Goal: Information Seeking & Learning: Learn about a topic

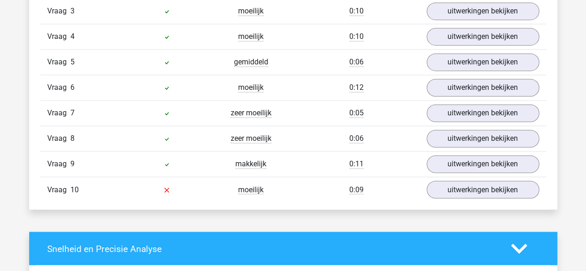
scroll to position [665, 0]
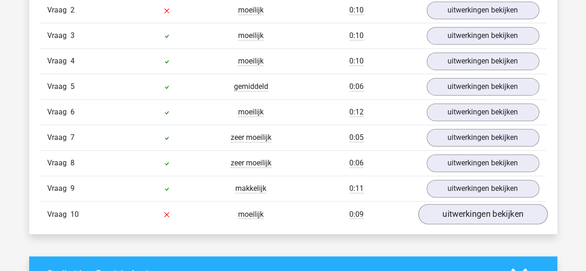
drag, startPoint x: 442, startPoint y: 220, endPoint x: 449, endPoint y: 211, distance: 11.9
click at [449, 211] on div "Vraag 10 moeilijk 0:09 uitwerkingen bekijken" at bounding box center [293, 213] width 506 height 25
click at [449, 211] on link "uitwerkingen bekijken" at bounding box center [482, 214] width 129 height 20
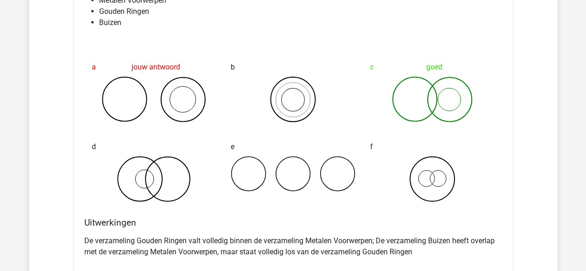
scroll to position [924, 0]
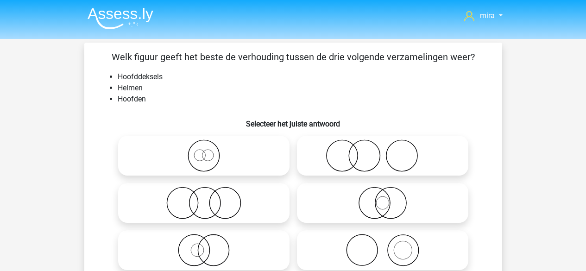
scroll to position [143, 0]
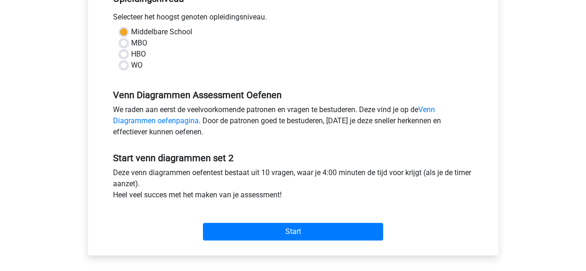
scroll to position [208, 0]
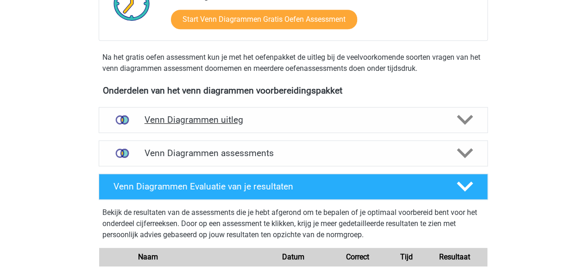
scroll to position [254, 0]
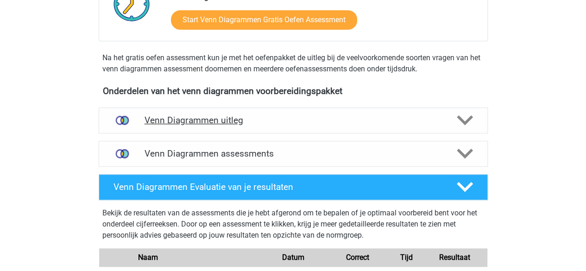
click at [316, 123] on h4 "Venn Diagrammen uitleg" at bounding box center [293, 120] width 297 height 11
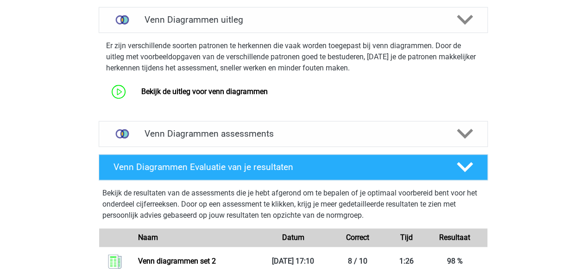
scroll to position [355, 0]
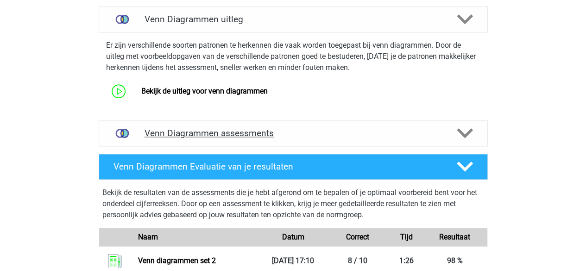
click at [274, 143] on div "Venn Diagrammen assessments" at bounding box center [293, 133] width 389 height 26
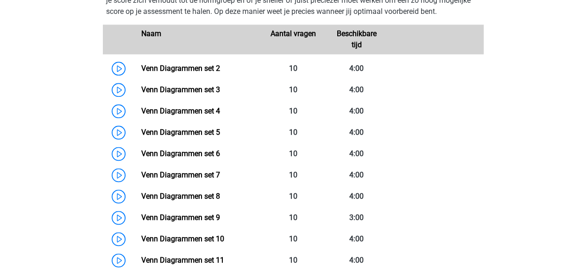
scroll to position [525, 0]
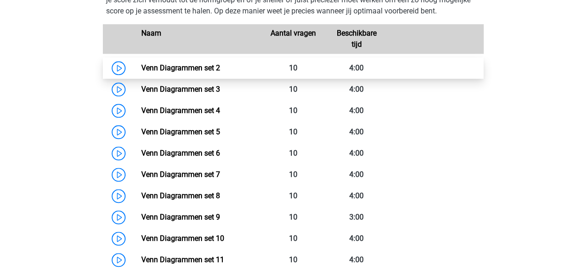
click at [210, 72] on link "Venn Diagrammen set 2" at bounding box center [180, 67] width 79 height 9
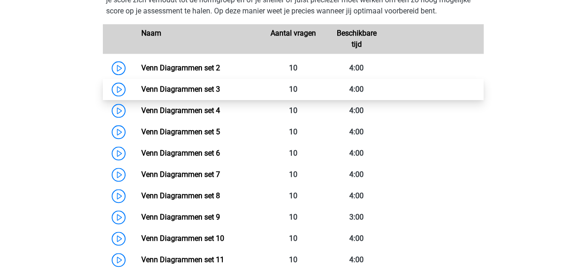
click at [208, 86] on link "Venn Diagrammen set 3" at bounding box center [180, 89] width 79 height 9
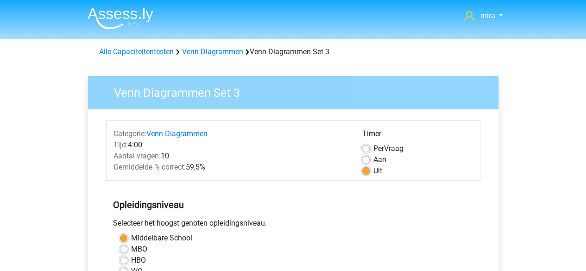
scroll to position [202, 0]
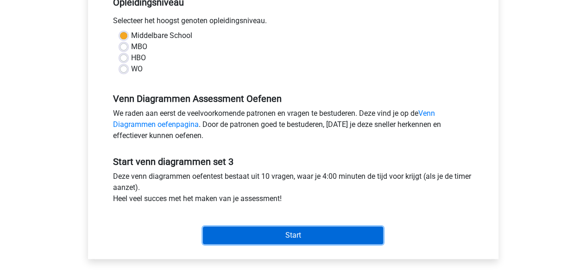
click at [223, 236] on input "Start" at bounding box center [293, 236] width 180 height 18
click at [322, 229] on input "Start" at bounding box center [293, 236] width 180 height 18
click at [304, 241] on input "Start" at bounding box center [293, 236] width 180 height 18
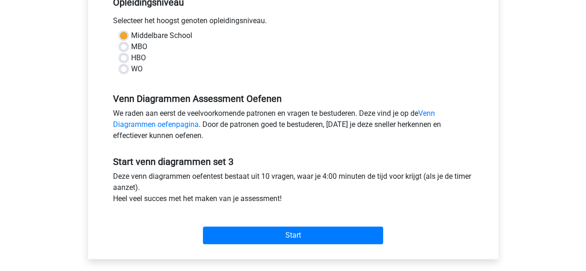
scroll to position [218, 0]
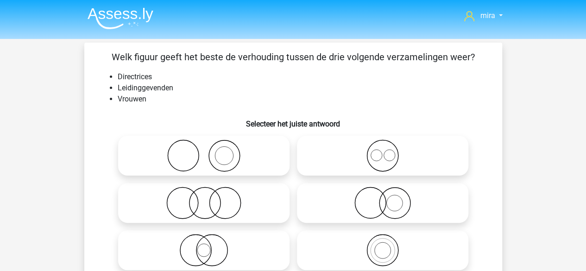
click at [128, 77] on li "Directrices" at bounding box center [303, 76] width 370 height 11
click at [145, 86] on li "Leidinggevenden" at bounding box center [303, 87] width 370 height 11
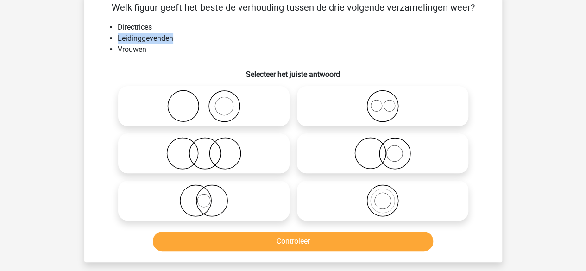
scroll to position [50, 0]
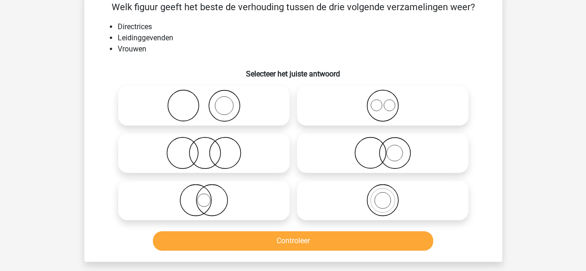
click at [361, 164] on icon at bounding box center [383, 153] width 164 height 32
click at [383, 148] on input "radio" at bounding box center [386, 145] width 6 height 6
radio input "true"
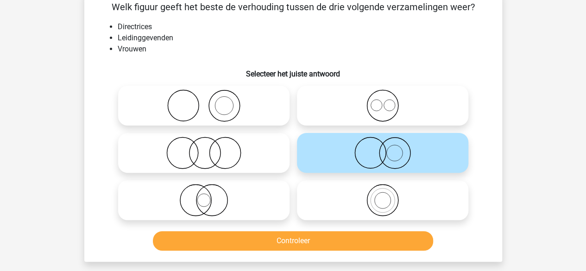
click at [237, 211] on icon at bounding box center [204, 200] width 164 height 32
click at [210, 195] on input "radio" at bounding box center [207, 192] width 6 height 6
radio input "true"
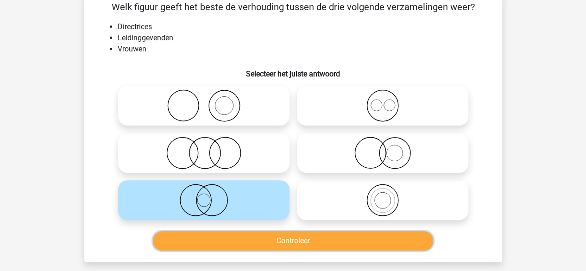
click at [241, 246] on button "Controleer" at bounding box center [293, 240] width 280 height 19
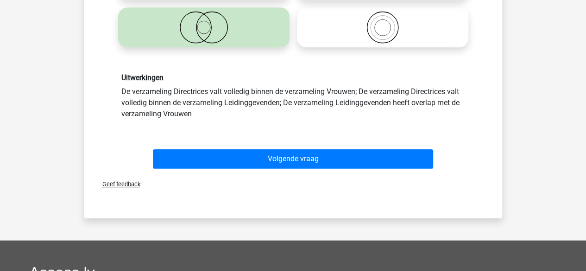
scroll to position [223, 0]
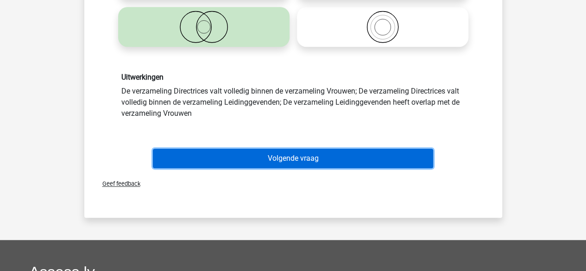
click at [274, 161] on button "Volgende vraag" at bounding box center [293, 158] width 280 height 19
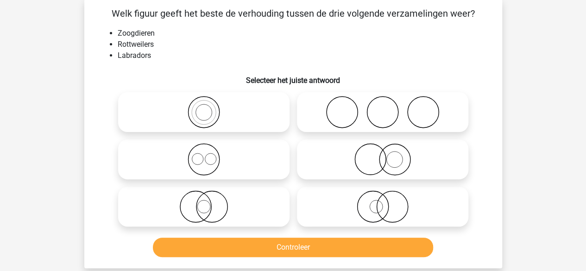
scroll to position [43, 0]
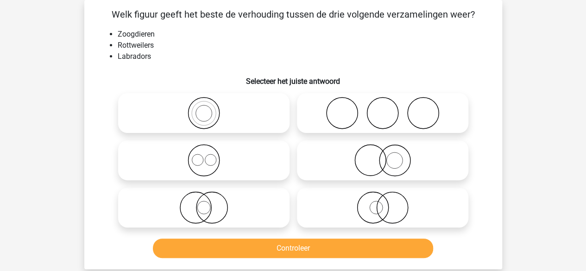
click at [378, 119] on icon at bounding box center [383, 113] width 164 height 32
click at [383, 108] on input "radio" at bounding box center [386, 105] width 6 height 6
radio input "true"
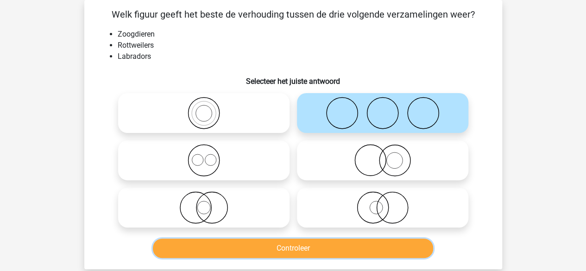
click at [316, 252] on button "Controleer" at bounding box center [293, 248] width 280 height 19
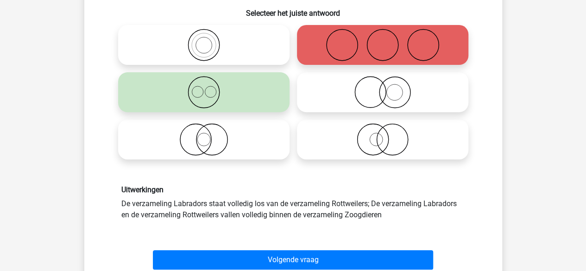
scroll to position [111, 0]
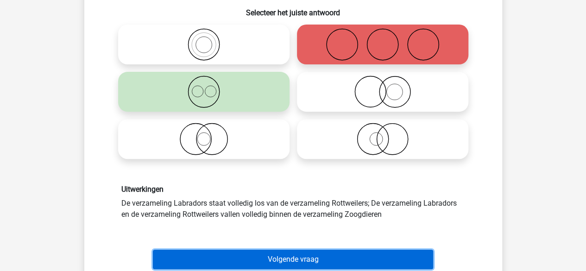
click at [316, 252] on button "Volgende vraag" at bounding box center [293, 259] width 280 height 19
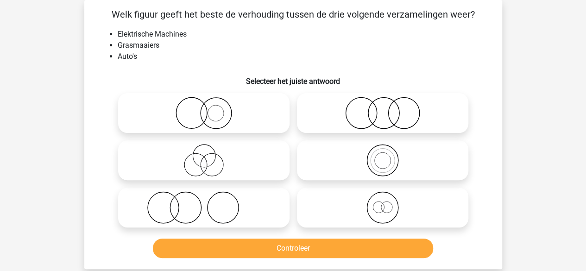
scroll to position [43, 0]
click at [332, 127] on icon at bounding box center [383, 113] width 164 height 32
click at [383, 108] on input "radio" at bounding box center [386, 105] width 6 height 6
radio input "true"
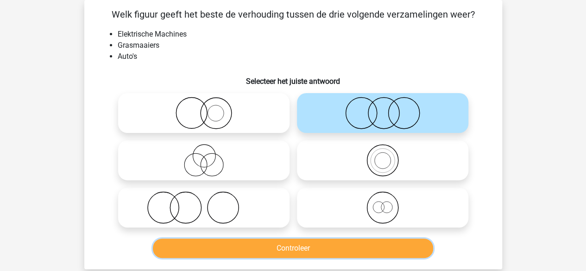
click at [284, 246] on button "Controleer" at bounding box center [293, 248] width 280 height 19
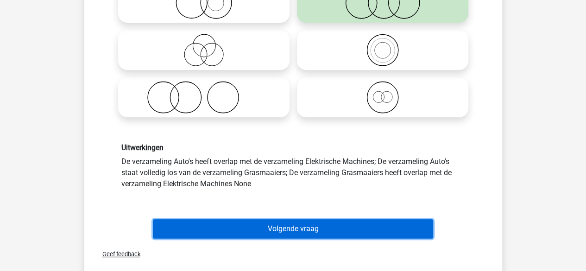
click at [283, 234] on button "Volgende vraag" at bounding box center [293, 228] width 280 height 19
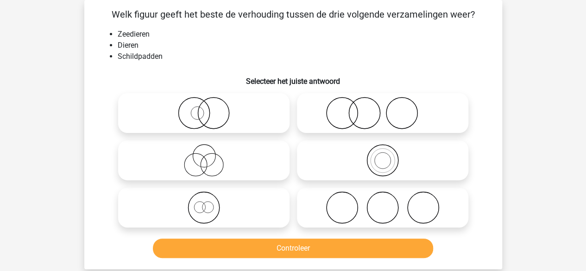
click at [252, 123] on icon at bounding box center [204, 113] width 164 height 32
click at [210, 108] on input "radio" at bounding box center [207, 105] width 6 height 6
radio input "true"
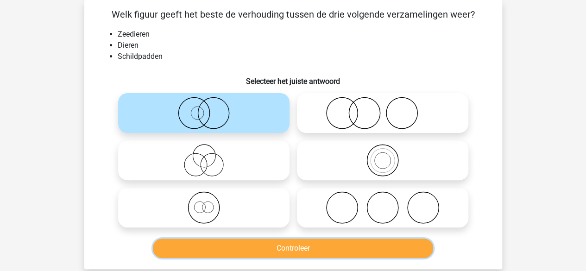
click at [238, 245] on button "Controleer" at bounding box center [293, 248] width 280 height 19
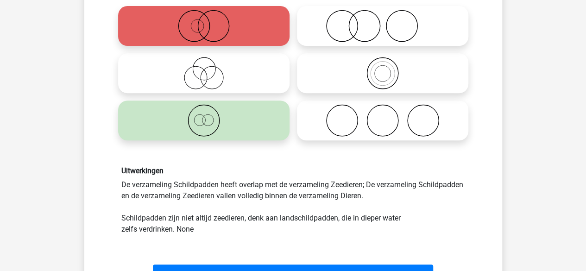
scroll to position [132, 0]
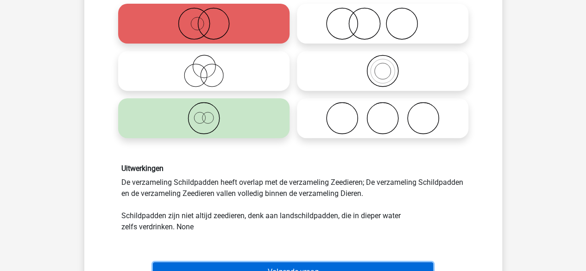
click at [228, 262] on button "Volgende vraag" at bounding box center [293, 271] width 280 height 19
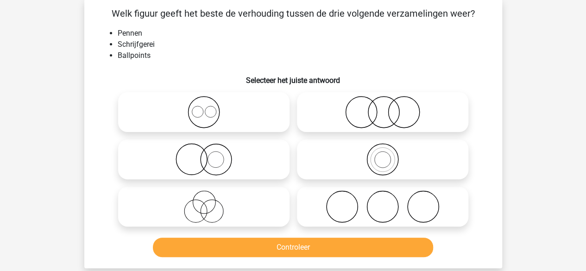
scroll to position [43, 0]
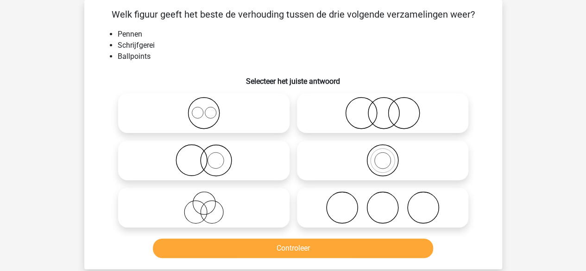
click at [345, 168] on icon at bounding box center [383, 160] width 164 height 32
click at [383, 156] on input "radio" at bounding box center [386, 153] width 6 height 6
radio input "true"
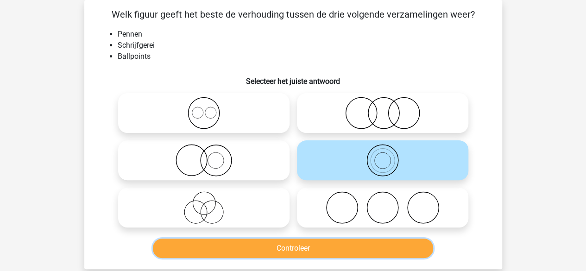
click at [288, 243] on button "Controleer" at bounding box center [293, 248] width 280 height 19
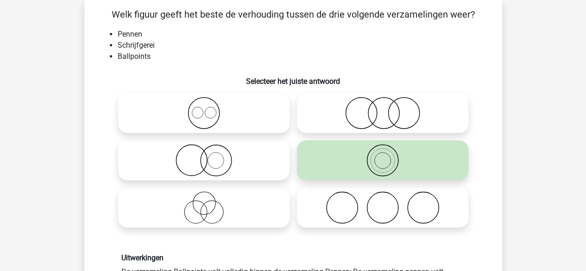
scroll to position [138, 0]
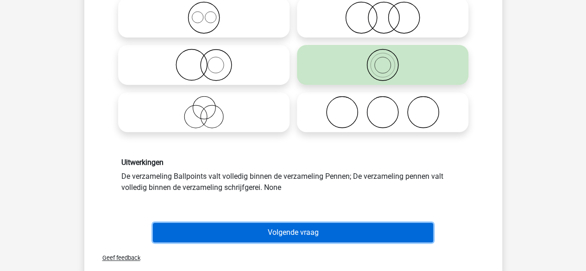
click at [287, 239] on button "Volgende vraag" at bounding box center [293, 232] width 280 height 19
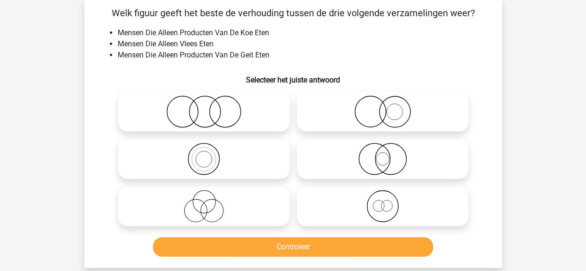
scroll to position [43, 0]
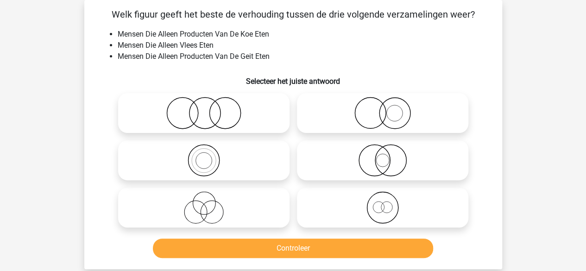
click at [271, 170] on icon at bounding box center [204, 160] width 164 height 32
click at [210, 156] on input "radio" at bounding box center [207, 153] width 6 height 6
radio input "true"
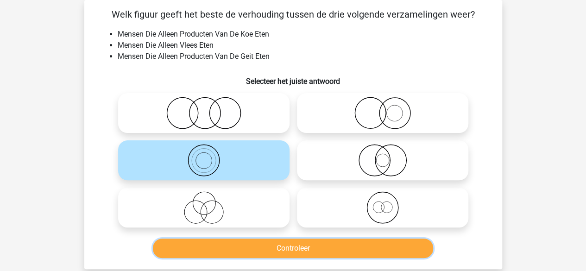
click at [228, 250] on button "Controleer" at bounding box center [293, 248] width 280 height 19
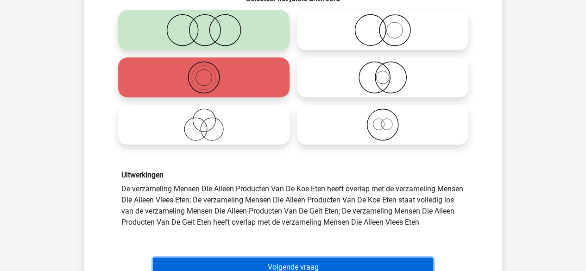
click at [226, 261] on button "Volgende vraag" at bounding box center [293, 267] width 280 height 19
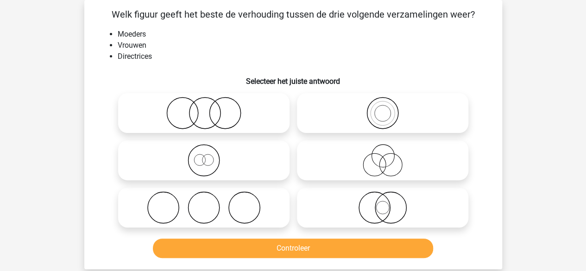
click at [244, 124] on icon at bounding box center [204, 113] width 164 height 32
click at [210, 108] on input "radio" at bounding box center [207, 105] width 6 height 6
radio input "true"
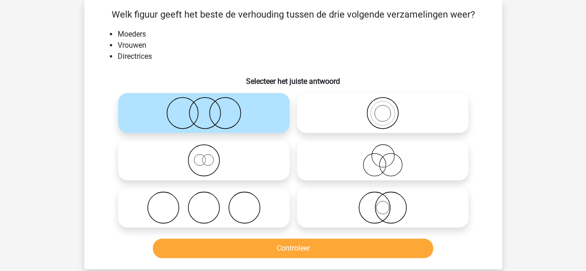
click at [363, 171] on icon at bounding box center [383, 160] width 164 height 32
click at [383, 156] on input "radio" at bounding box center [386, 153] width 6 height 6
radio input "true"
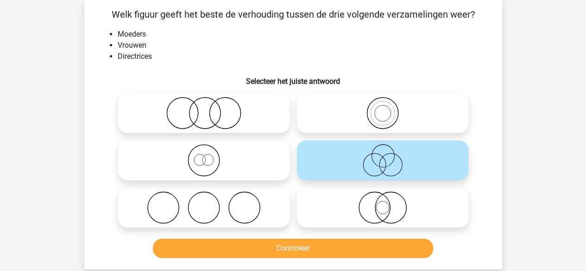
click at [361, 215] on icon at bounding box center [383, 207] width 164 height 32
click at [383, 203] on input "radio" at bounding box center [386, 200] width 6 height 6
radio input "true"
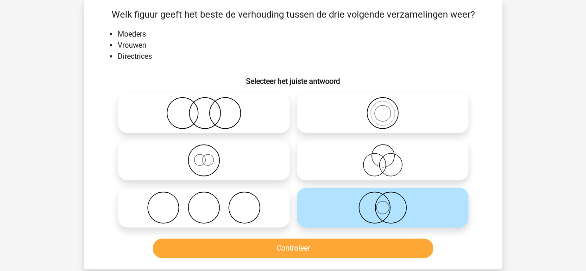
click at [281, 162] on icon at bounding box center [204, 160] width 164 height 32
click at [210, 156] on input "radio" at bounding box center [207, 153] width 6 height 6
radio input "true"
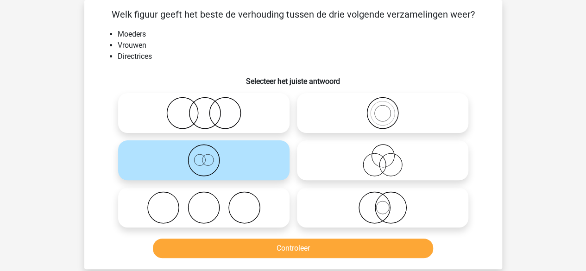
click at [347, 205] on icon at bounding box center [383, 207] width 164 height 32
click at [383, 203] on input "radio" at bounding box center [386, 200] width 6 height 6
radio input "true"
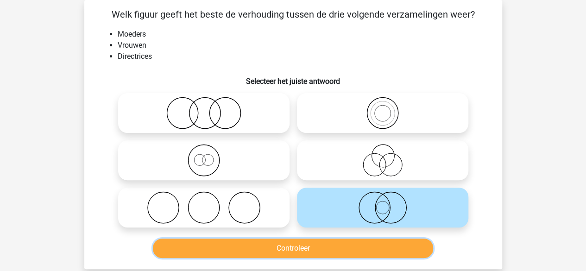
click at [283, 246] on button "Controleer" at bounding box center [293, 248] width 280 height 19
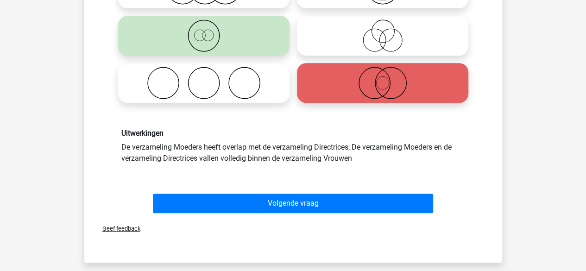
scroll to position [168, 0]
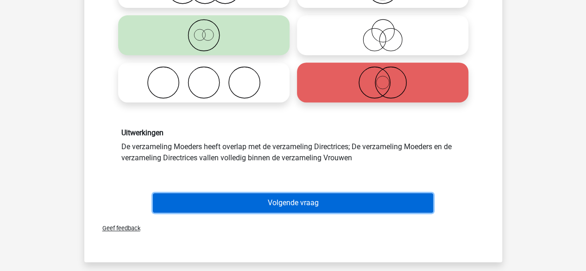
click at [285, 203] on button "Volgende vraag" at bounding box center [293, 202] width 280 height 19
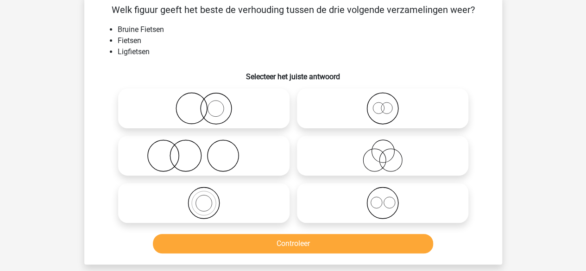
scroll to position [43, 0]
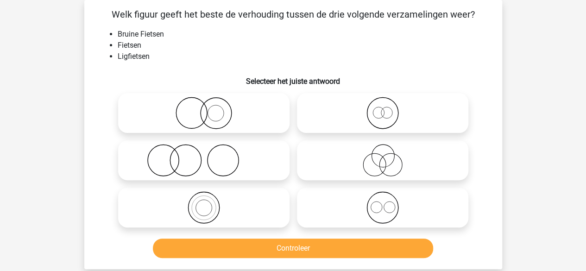
click at [282, 123] on icon at bounding box center [204, 113] width 164 height 32
click at [210, 108] on input "radio" at bounding box center [207, 105] width 6 height 6
radio input "true"
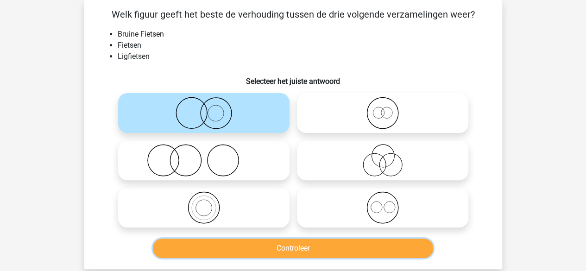
click at [241, 254] on button "Controleer" at bounding box center [293, 248] width 280 height 19
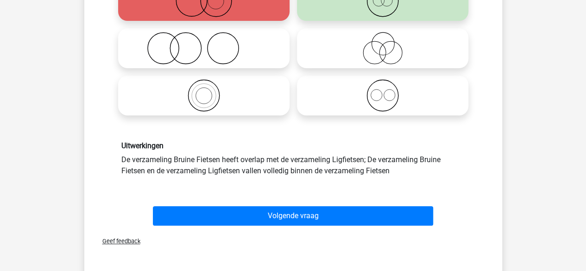
scroll to position [155, 0]
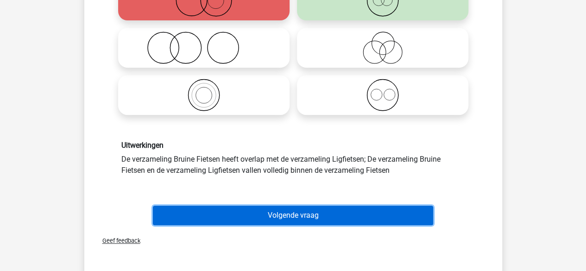
click at [249, 220] on button "Volgende vraag" at bounding box center [293, 215] width 280 height 19
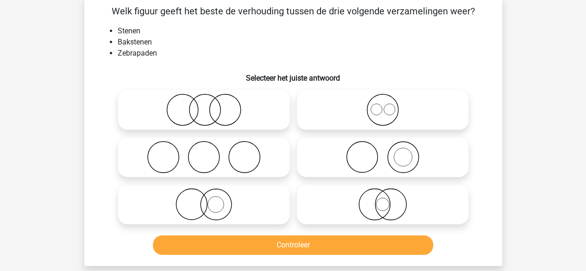
scroll to position [43, 0]
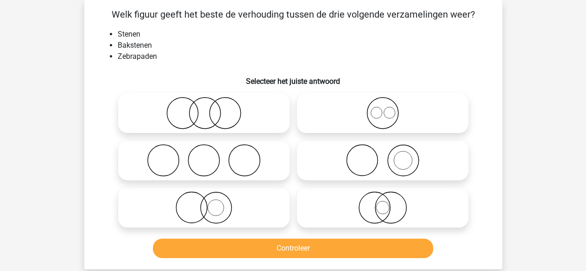
click at [352, 155] on icon at bounding box center [383, 160] width 164 height 32
click at [383, 155] on input "radio" at bounding box center [386, 153] width 6 height 6
radio input "true"
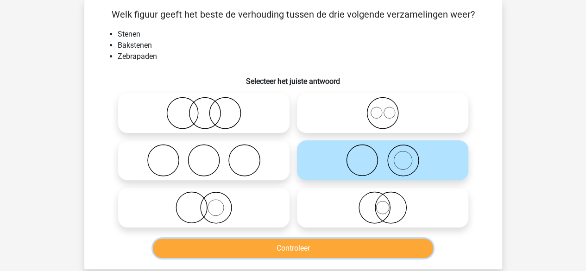
click at [265, 246] on button "Controleer" at bounding box center [293, 248] width 280 height 19
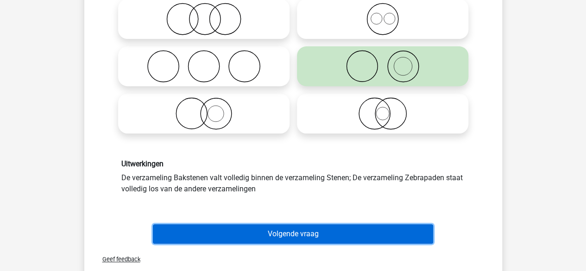
click at [263, 238] on button "Volgende vraag" at bounding box center [293, 233] width 280 height 19
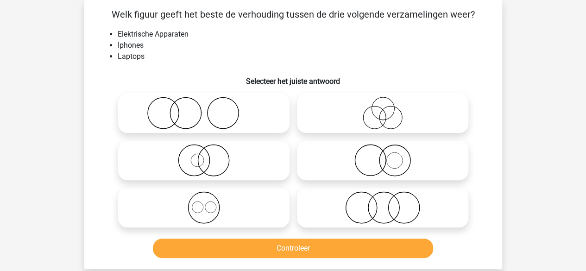
click at [245, 204] on icon at bounding box center [204, 207] width 164 height 32
click at [210, 203] on input "radio" at bounding box center [207, 200] width 6 height 6
radio input "true"
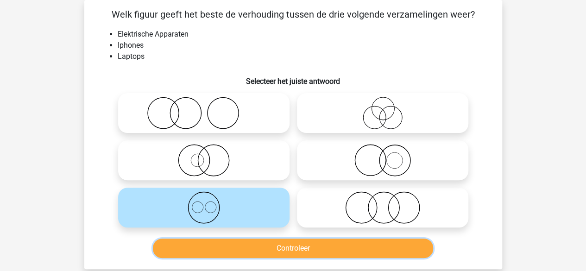
click at [224, 249] on button "Controleer" at bounding box center [293, 248] width 280 height 19
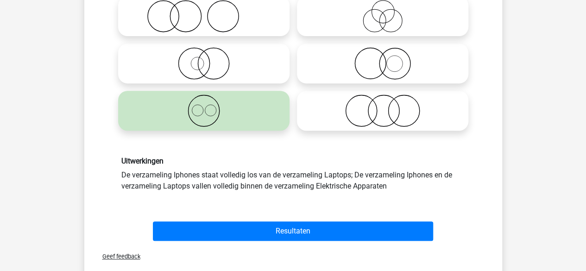
scroll to position [141, 0]
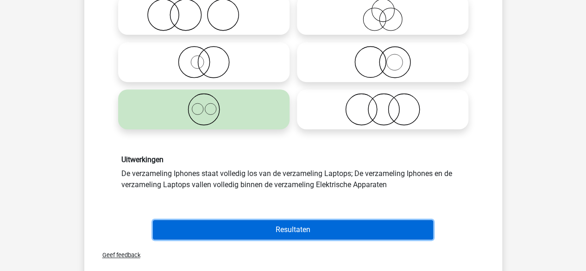
click at [227, 234] on button "Resultaten" at bounding box center [293, 229] width 280 height 19
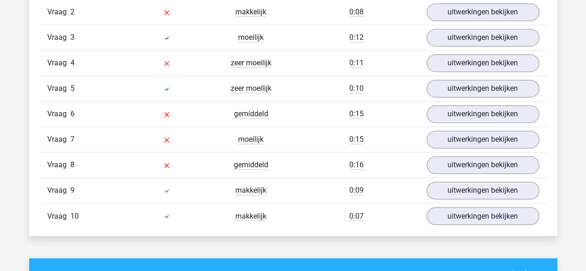
scroll to position [653, 0]
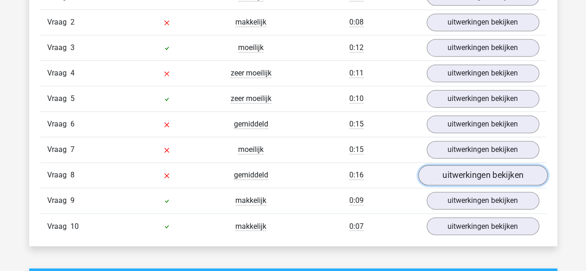
click at [436, 170] on link "uitwerkingen bekijken" at bounding box center [482, 175] width 129 height 20
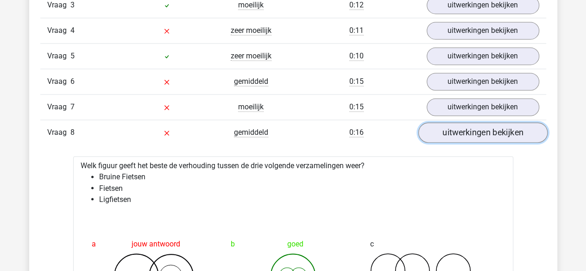
scroll to position [695, 0]
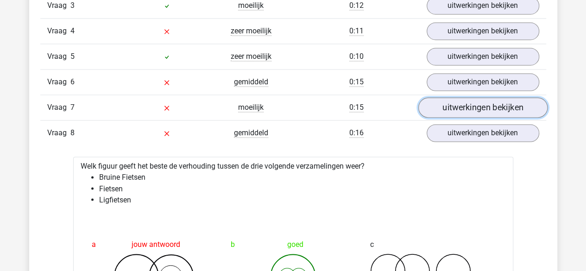
click at [465, 108] on link "uitwerkingen bekijken" at bounding box center [482, 107] width 129 height 20
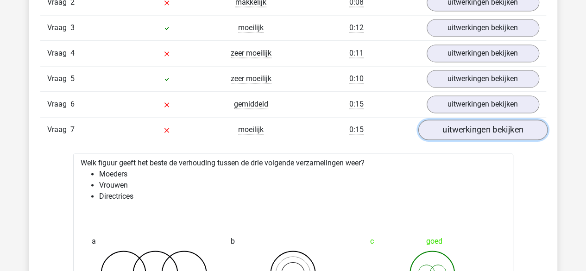
scroll to position [673, 0]
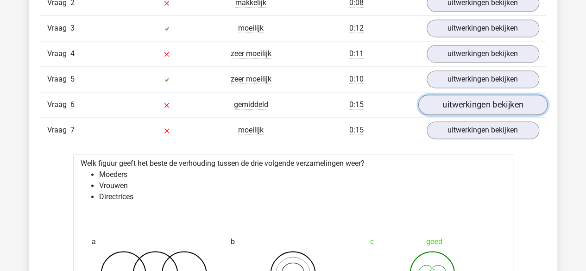
click at [463, 98] on link "uitwerkingen bekijken" at bounding box center [482, 104] width 129 height 20
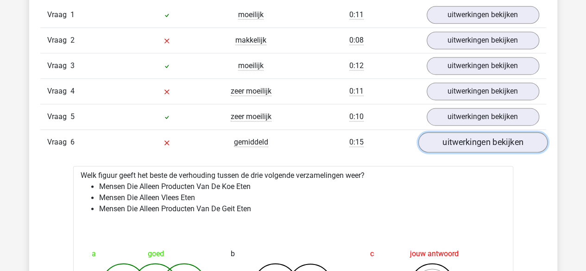
scroll to position [660, 0]
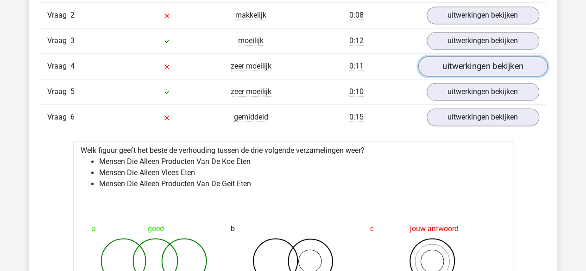
click at [458, 70] on link "uitwerkingen bekijken" at bounding box center [482, 66] width 129 height 20
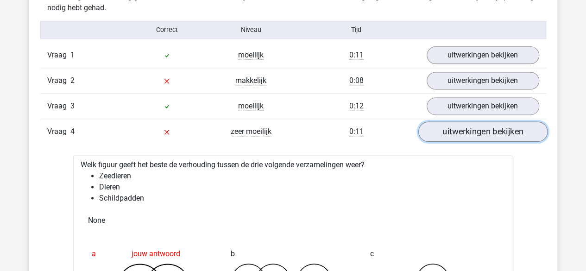
scroll to position [594, 0]
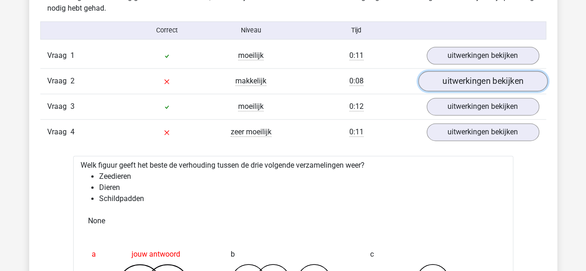
click at [452, 74] on link "uitwerkingen bekijken" at bounding box center [482, 81] width 129 height 20
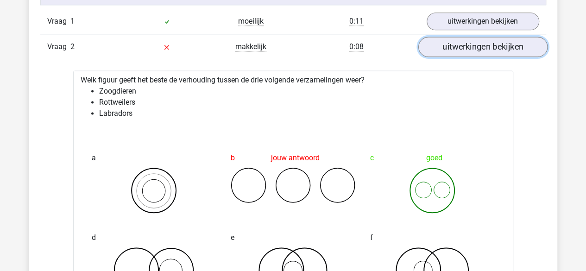
scroll to position [633, 0]
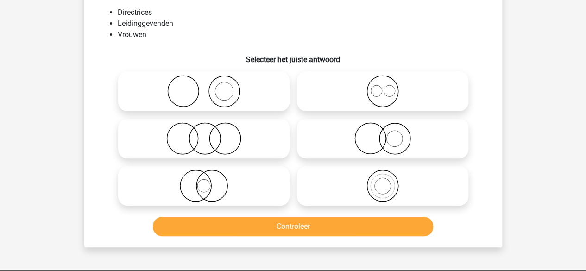
scroll to position [65, 0]
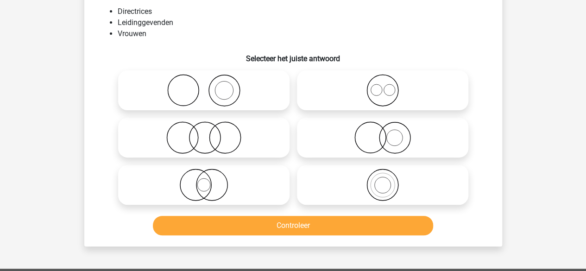
click at [320, 99] on icon at bounding box center [383, 90] width 164 height 32
click at [383, 86] on input "radio" at bounding box center [386, 83] width 6 height 6
radio input "true"
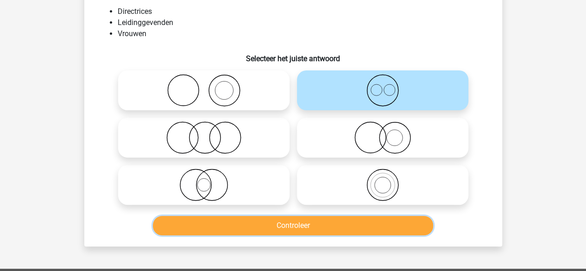
click at [278, 223] on button "Controleer" at bounding box center [293, 225] width 280 height 19
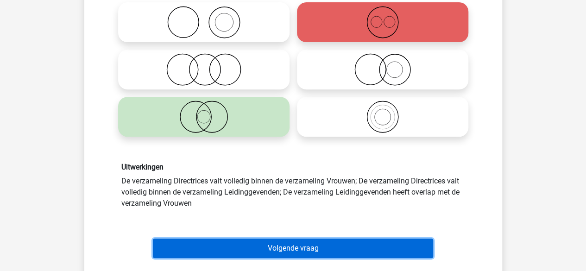
click at [267, 251] on button "Volgende vraag" at bounding box center [293, 248] width 280 height 19
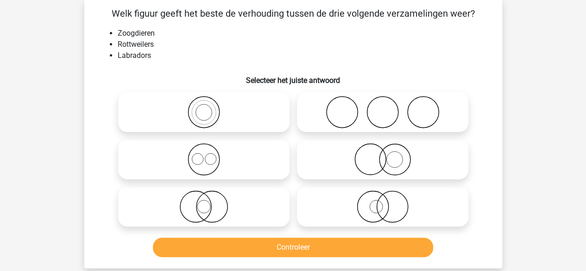
scroll to position [43, 0]
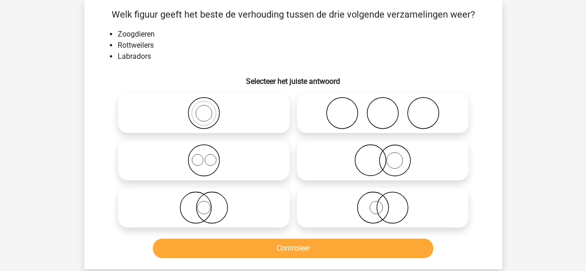
click at [274, 126] on icon at bounding box center [204, 113] width 164 height 32
click at [210, 108] on input "radio" at bounding box center [207, 105] width 6 height 6
radio input "true"
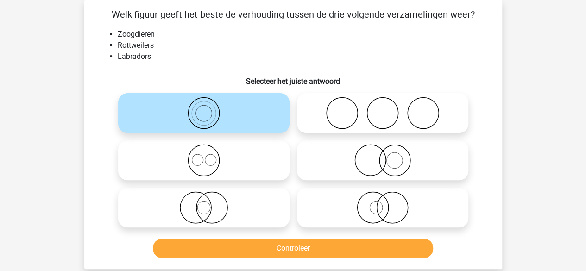
click at [274, 150] on icon at bounding box center [204, 160] width 164 height 32
click at [210, 150] on input "radio" at bounding box center [207, 153] width 6 height 6
radio input "true"
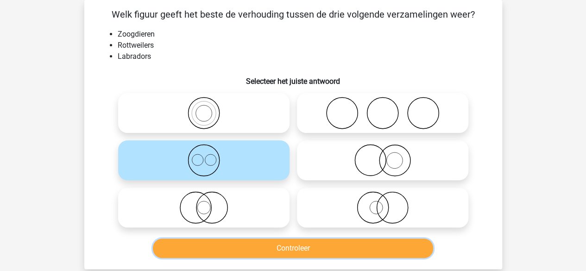
click at [251, 239] on button "Controleer" at bounding box center [293, 248] width 280 height 19
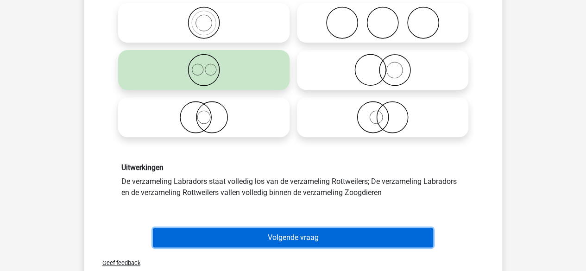
click at [251, 239] on button "Volgende vraag" at bounding box center [293, 237] width 280 height 19
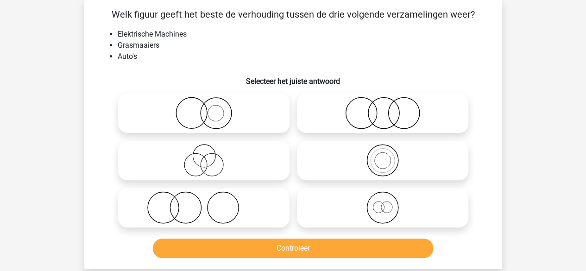
click at [332, 121] on icon at bounding box center [383, 113] width 164 height 32
click at [383, 108] on input "radio" at bounding box center [386, 105] width 6 height 6
radio input "true"
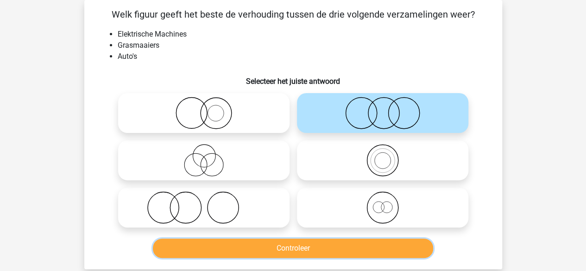
click at [288, 239] on button "Controleer" at bounding box center [293, 248] width 280 height 19
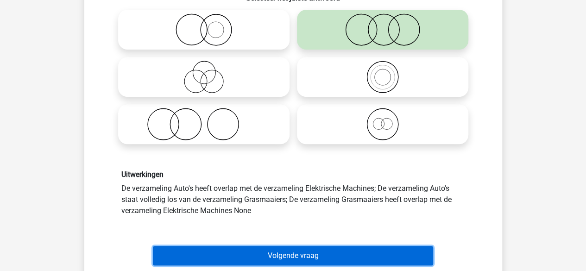
click at [282, 263] on button "Volgende vraag" at bounding box center [293, 255] width 280 height 19
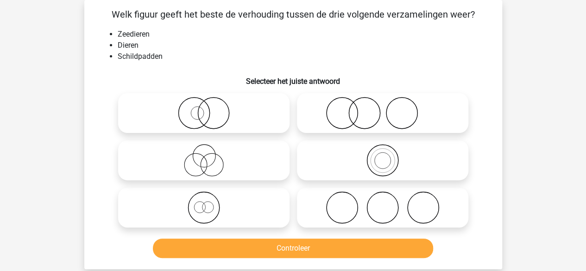
click at [307, 162] on icon at bounding box center [383, 160] width 164 height 32
click at [383, 156] on input "radio" at bounding box center [386, 153] width 6 height 6
radio input "true"
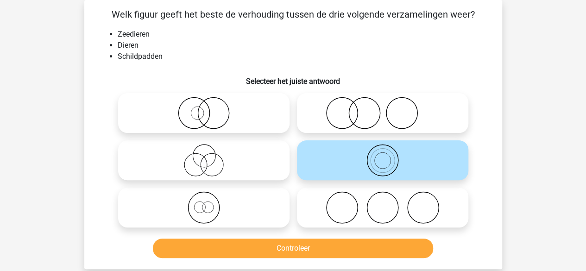
click at [253, 201] on icon at bounding box center [204, 207] width 164 height 32
click at [210, 201] on input "radio" at bounding box center [207, 200] width 6 height 6
radio input "true"
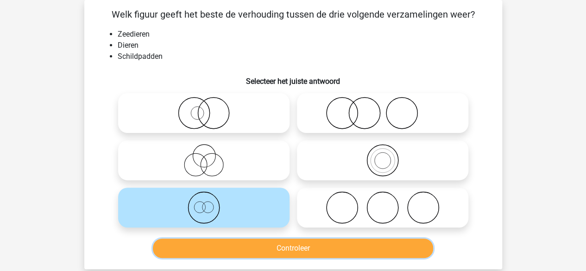
click at [247, 245] on button "Controleer" at bounding box center [293, 248] width 280 height 19
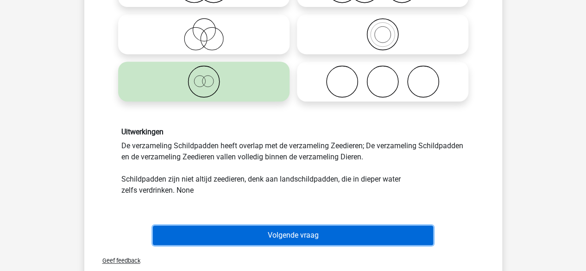
click at [248, 239] on button "Volgende vraag" at bounding box center [293, 235] width 280 height 19
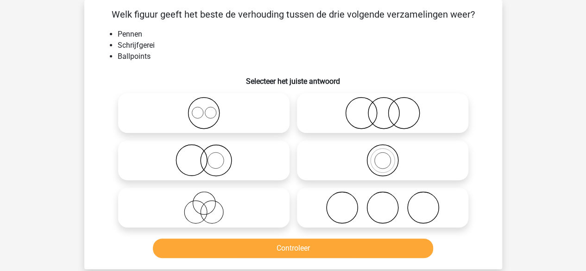
click at [304, 167] on icon at bounding box center [383, 160] width 164 height 32
click at [383, 156] on input "radio" at bounding box center [386, 153] width 6 height 6
radio input "true"
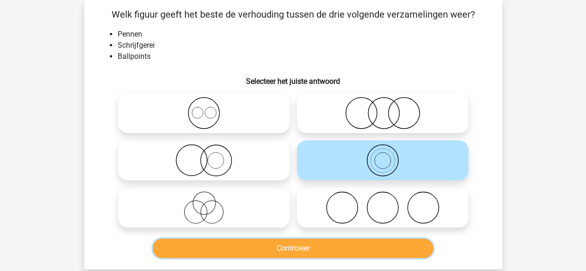
click at [285, 246] on button "Controleer" at bounding box center [293, 248] width 280 height 19
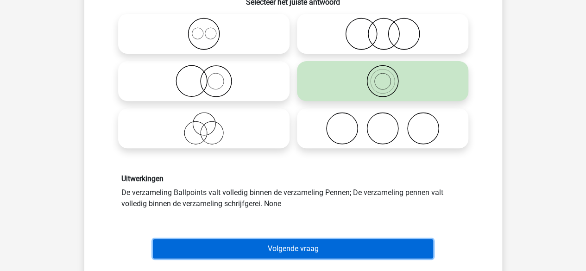
click at [285, 246] on button "Volgende vraag" at bounding box center [293, 248] width 280 height 19
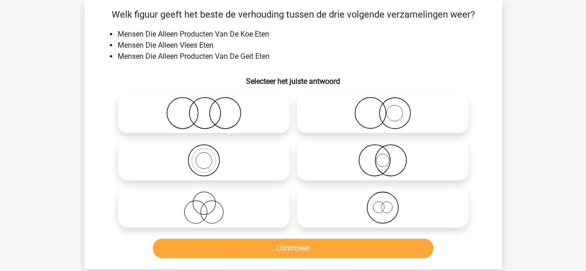
click at [305, 193] on icon at bounding box center [383, 207] width 164 height 32
click at [383, 197] on input "radio" at bounding box center [386, 200] width 6 height 6
radio input "true"
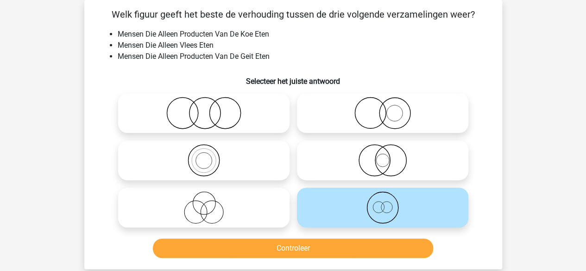
click at [256, 108] on icon at bounding box center [204, 113] width 164 height 32
click at [210, 108] on input "radio" at bounding box center [207, 105] width 6 height 6
radio input "true"
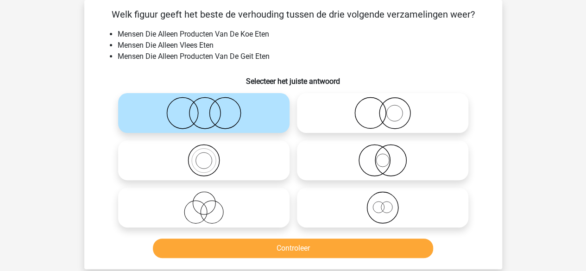
click at [388, 168] on icon at bounding box center [383, 160] width 164 height 32
click at [388, 156] on input "radio" at bounding box center [386, 153] width 6 height 6
radio input "true"
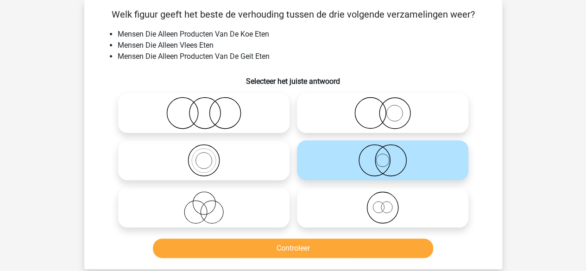
click at [266, 94] on label at bounding box center [203, 113] width 171 height 40
click at [210, 102] on input "radio" at bounding box center [207, 105] width 6 height 6
radio input "true"
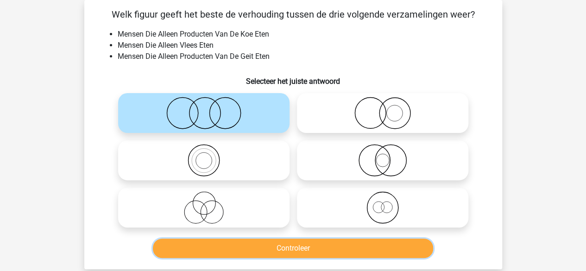
click at [260, 244] on button "Controleer" at bounding box center [293, 248] width 280 height 19
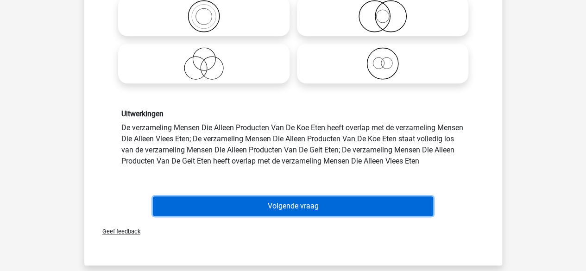
click at [264, 201] on button "Volgende vraag" at bounding box center [293, 205] width 280 height 19
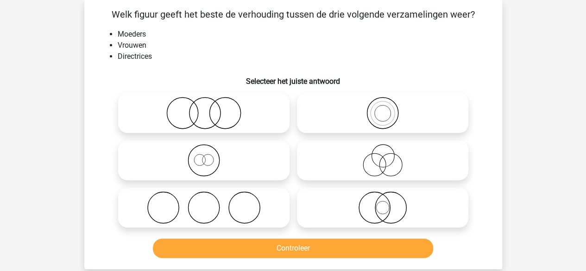
click at [356, 116] on icon at bounding box center [383, 113] width 164 height 32
click at [383, 108] on input "radio" at bounding box center [386, 105] width 6 height 6
radio input "true"
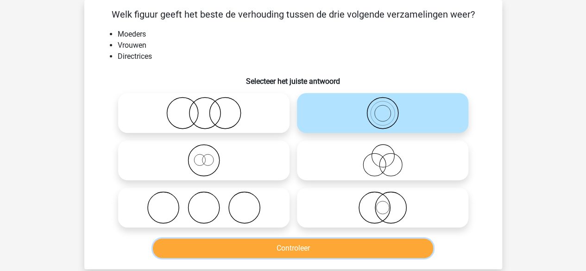
click at [281, 250] on button "Controleer" at bounding box center [293, 248] width 280 height 19
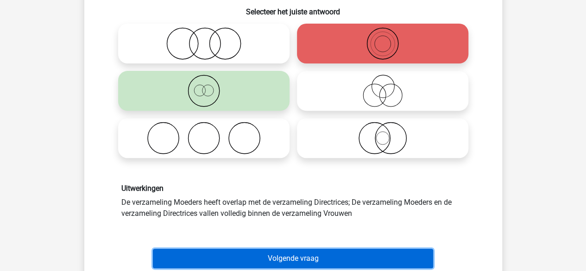
click at [281, 250] on button "Volgende vraag" at bounding box center [293, 258] width 280 height 19
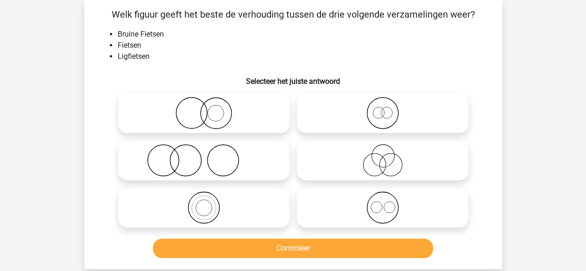
click at [257, 112] on icon at bounding box center [204, 113] width 164 height 32
click at [210, 108] on input "radio" at bounding box center [207, 105] width 6 height 6
radio input "true"
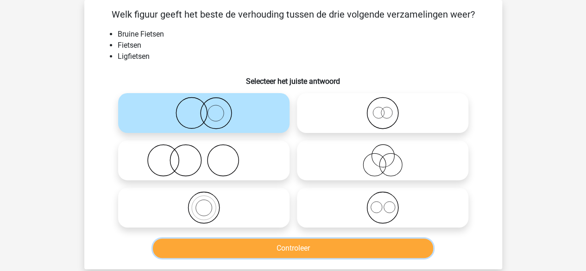
click at [212, 251] on button "Controleer" at bounding box center [293, 248] width 280 height 19
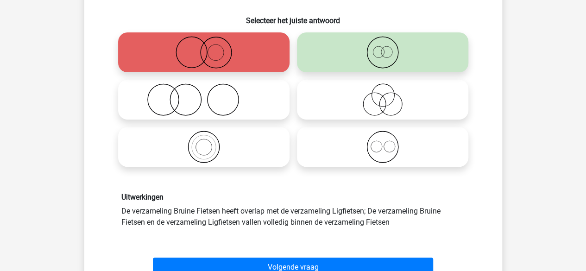
scroll to position [112, 0]
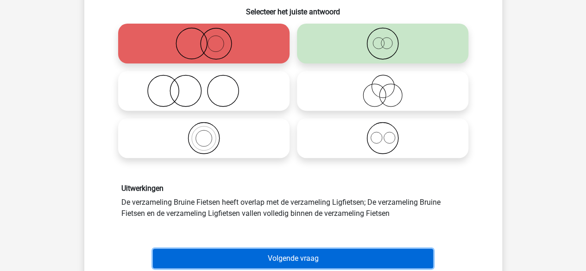
click at [212, 259] on button "Volgende vraag" at bounding box center [293, 258] width 280 height 19
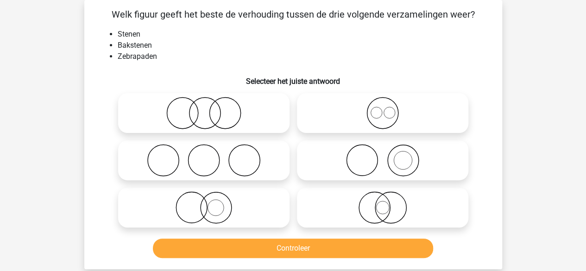
scroll to position [43, 0]
click at [348, 158] on icon at bounding box center [383, 160] width 164 height 32
click at [383, 156] on input "radio" at bounding box center [386, 153] width 6 height 6
radio input "true"
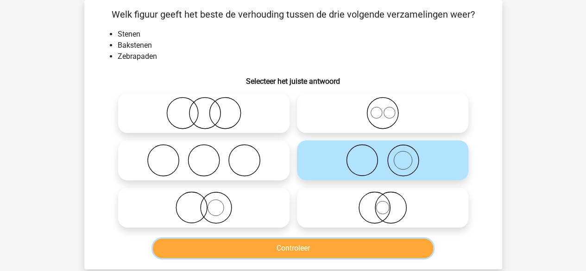
click at [273, 245] on button "Controleer" at bounding box center [293, 248] width 280 height 19
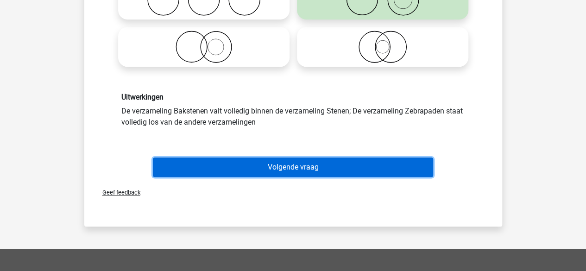
click at [285, 160] on button "Volgende vraag" at bounding box center [293, 166] width 280 height 19
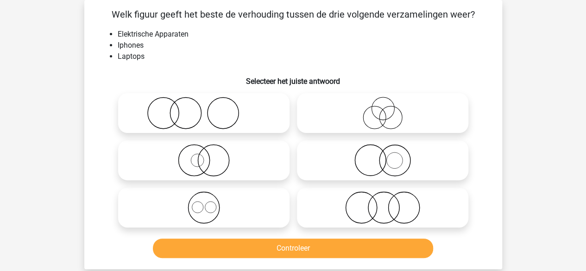
click at [310, 207] on icon at bounding box center [383, 207] width 164 height 32
click at [383, 203] on input "radio" at bounding box center [386, 200] width 6 height 6
radio input "true"
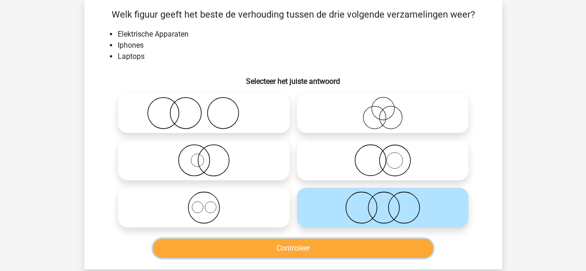
click at [298, 249] on button "Controleer" at bounding box center [293, 248] width 280 height 19
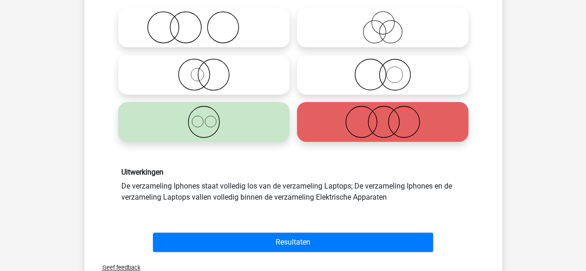
scroll to position [129, 0]
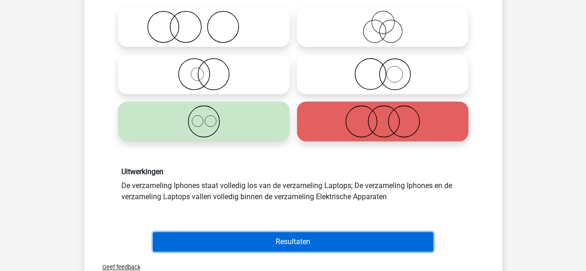
click at [295, 244] on button "Resultaten" at bounding box center [293, 241] width 280 height 19
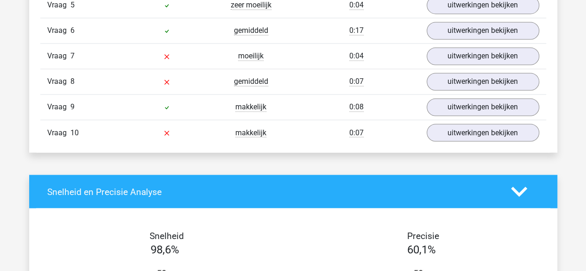
scroll to position [746, 0]
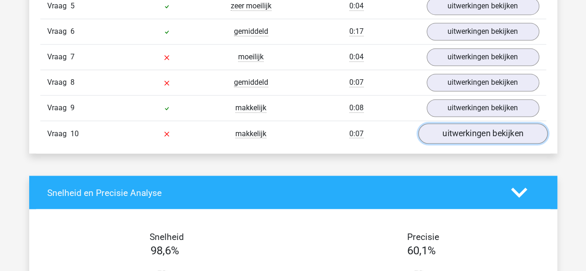
click at [466, 126] on link "uitwerkingen bekijken" at bounding box center [482, 133] width 129 height 20
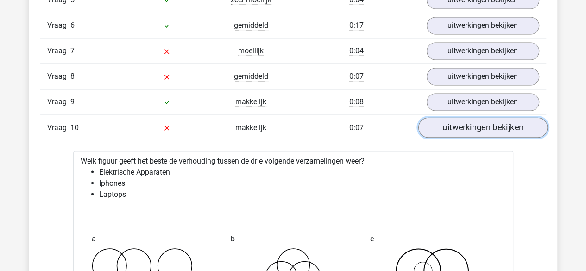
scroll to position [747, 0]
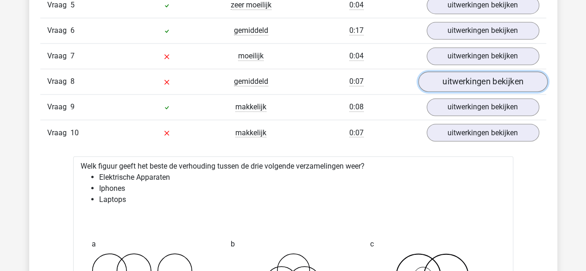
click at [468, 71] on link "uitwerkingen bekijken" at bounding box center [482, 81] width 129 height 20
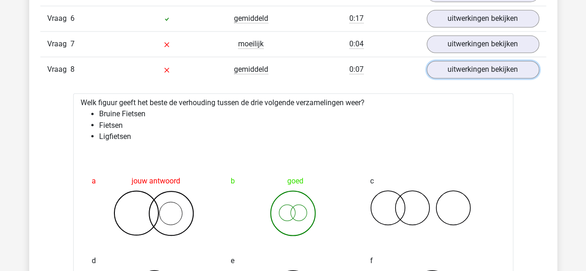
scroll to position [684, 0]
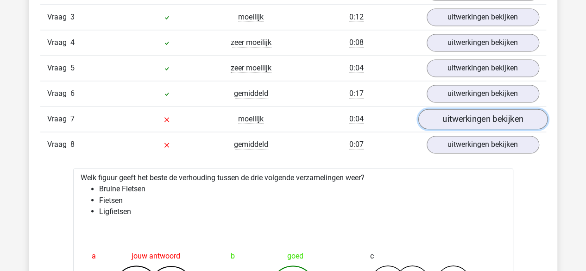
click at [441, 117] on link "uitwerkingen bekijken" at bounding box center [482, 119] width 129 height 20
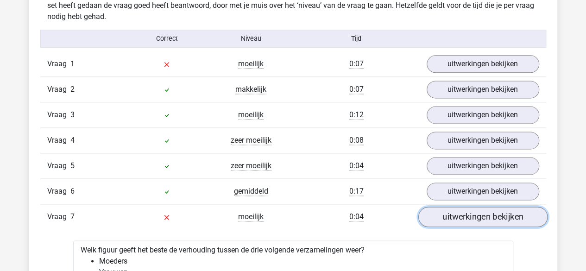
scroll to position [586, 0]
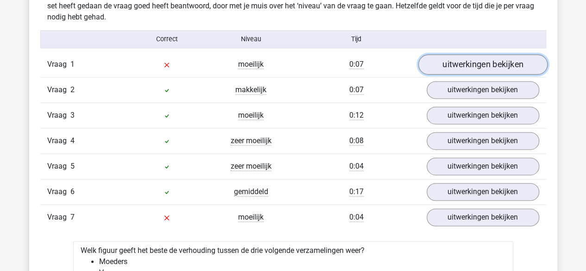
click at [449, 66] on link "uitwerkingen bekijken" at bounding box center [482, 64] width 129 height 20
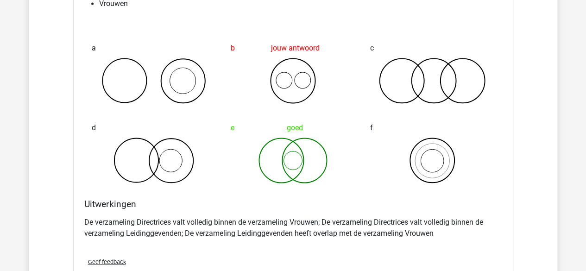
scroll to position [712, 0]
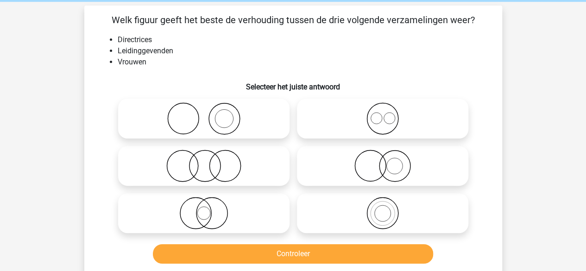
scroll to position [48, 0]
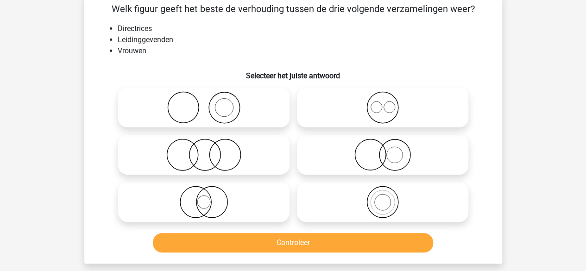
click at [238, 199] on icon at bounding box center [204, 202] width 164 height 32
click at [210, 197] on input "radio" at bounding box center [207, 194] width 6 height 6
radio input "true"
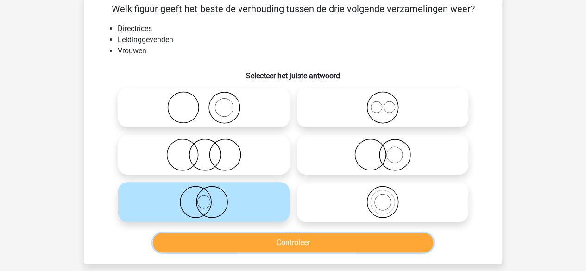
click at [222, 246] on button "Controleer" at bounding box center [293, 242] width 280 height 19
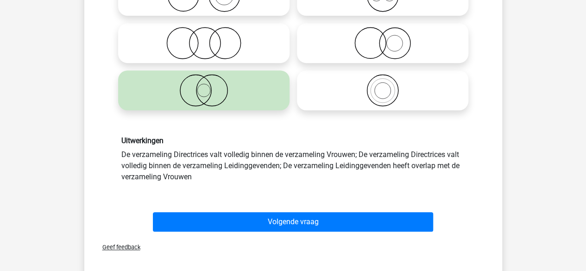
scroll to position [160, 0]
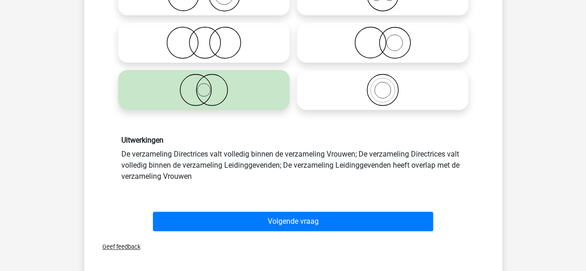
click at [222, 231] on div "Volgende vraag" at bounding box center [293, 223] width 358 height 23
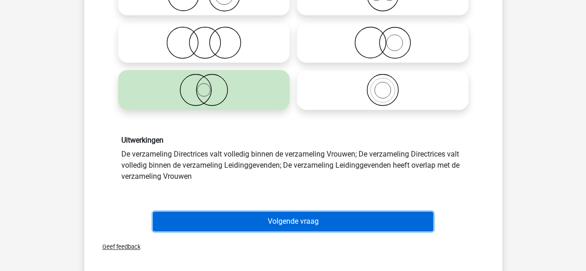
click at [222, 228] on button "Volgende vraag" at bounding box center [293, 221] width 280 height 19
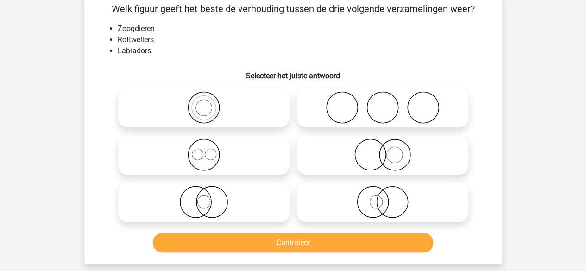
scroll to position [43, 0]
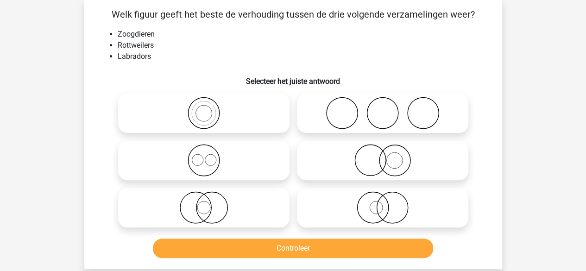
click at [254, 173] on icon at bounding box center [204, 160] width 164 height 32
click at [210, 156] on input "radio" at bounding box center [207, 153] width 6 height 6
radio input "true"
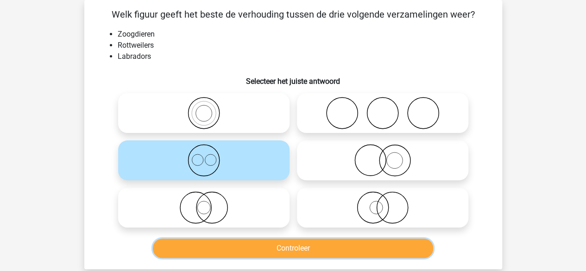
click at [229, 252] on button "Controleer" at bounding box center [293, 248] width 280 height 19
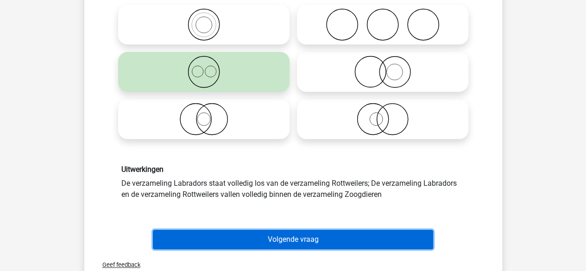
click at [229, 230] on button "Volgende vraag" at bounding box center [293, 239] width 280 height 19
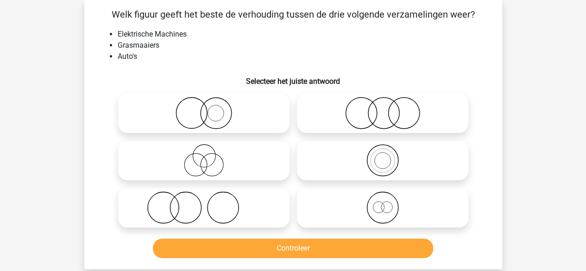
click at [327, 122] on icon at bounding box center [383, 113] width 164 height 32
click at [383, 108] on input "radio" at bounding box center [386, 105] width 6 height 6
radio input "true"
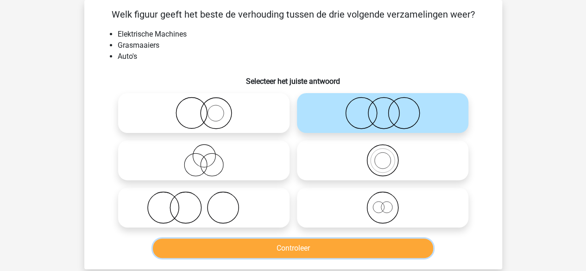
click at [286, 243] on button "Controleer" at bounding box center [293, 248] width 280 height 19
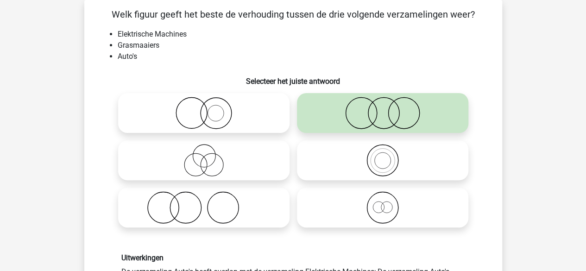
scroll to position [113, 0]
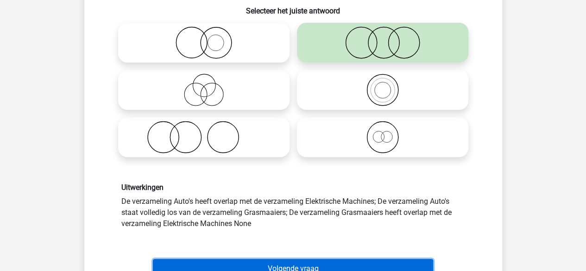
click at [283, 266] on button "Volgende vraag" at bounding box center [293, 268] width 280 height 19
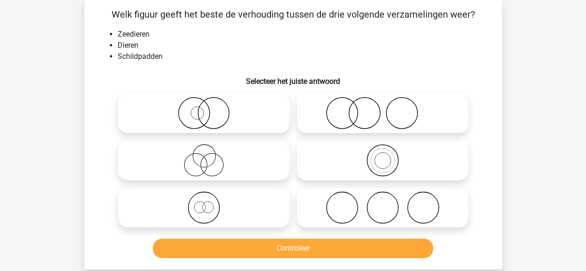
scroll to position [43, 0]
click at [295, 202] on div at bounding box center [382, 207] width 179 height 47
click at [281, 216] on icon at bounding box center [204, 207] width 164 height 32
click at [210, 203] on input "radio" at bounding box center [207, 200] width 6 height 6
radio input "true"
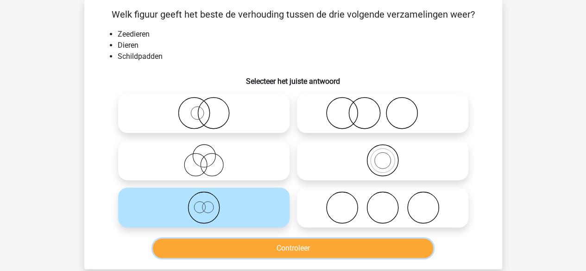
click at [271, 256] on button "Controleer" at bounding box center [293, 248] width 280 height 19
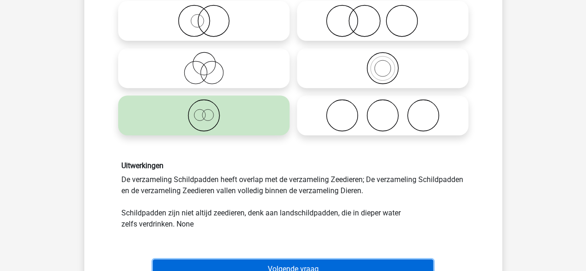
click at [268, 259] on button "Volgende vraag" at bounding box center [293, 268] width 280 height 19
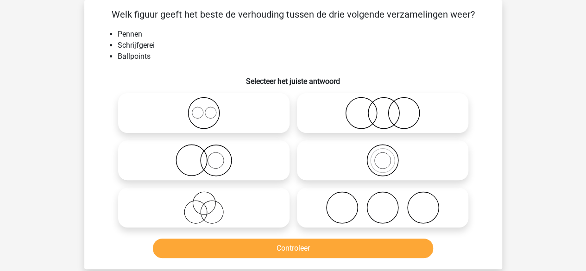
click at [327, 169] on icon at bounding box center [383, 160] width 164 height 32
click at [383, 156] on input "radio" at bounding box center [386, 153] width 6 height 6
radio input "true"
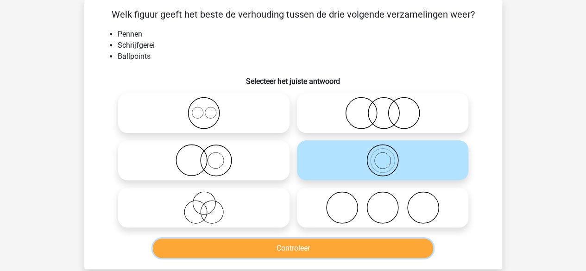
click at [286, 251] on button "Controleer" at bounding box center [293, 248] width 280 height 19
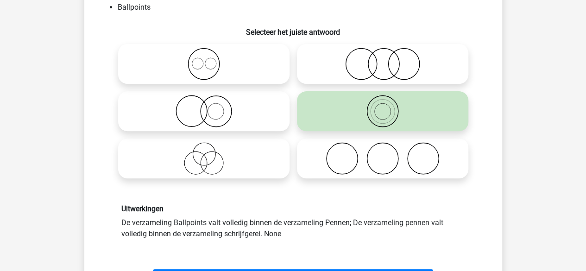
scroll to position [173, 0]
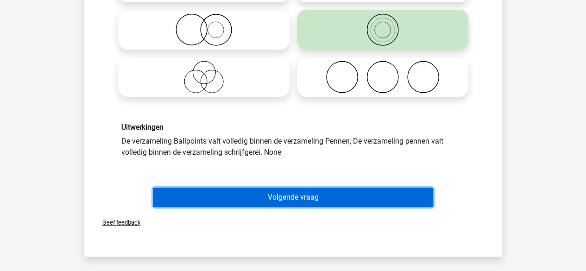
click at [296, 190] on button "Volgende vraag" at bounding box center [293, 197] width 280 height 19
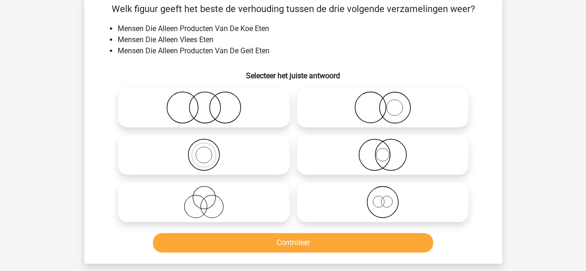
scroll to position [43, 0]
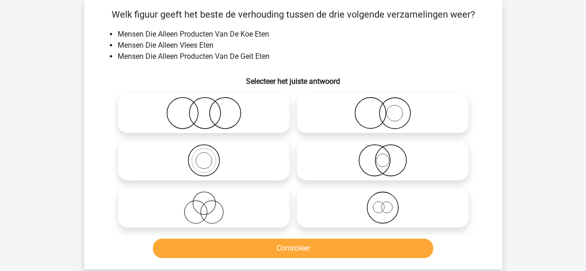
click at [269, 112] on icon at bounding box center [204, 113] width 164 height 32
click at [210, 108] on input "radio" at bounding box center [207, 105] width 6 height 6
radio input "true"
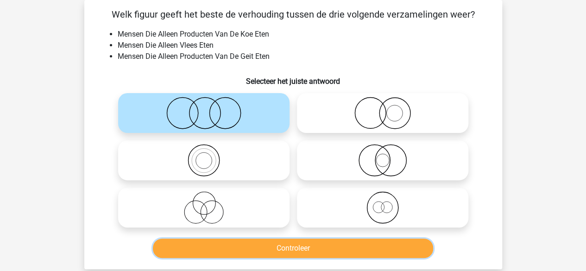
click at [327, 246] on button "Controleer" at bounding box center [293, 248] width 280 height 19
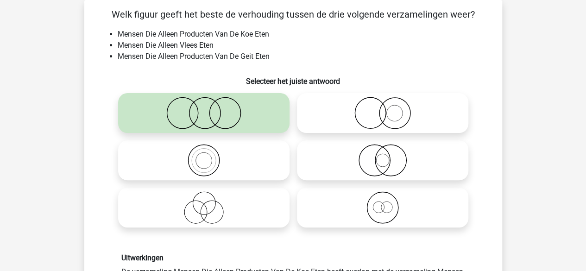
scroll to position [128, 0]
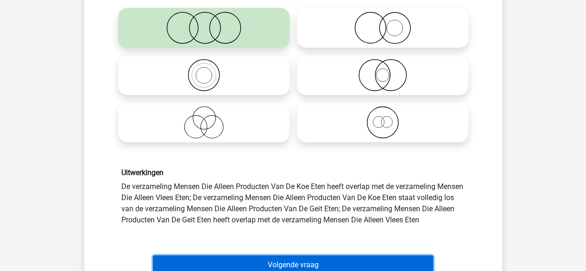
click at [322, 260] on button "Volgende vraag" at bounding box center [293, 264] width 280 height 19
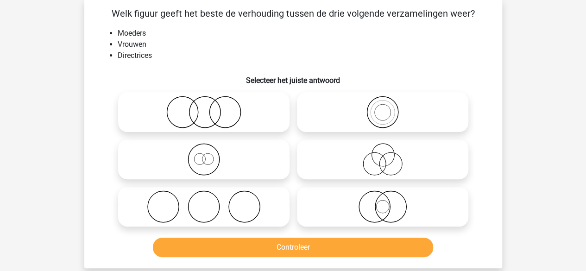
scroll to position [43, 0]
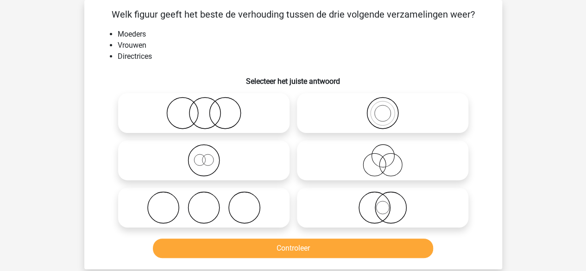
click at [355, 108] on icon at bounding box center [383, 113] width 164 height 32
click at [383, 108] on input "radio" at bounding box center [386, 105] width 6 height 6
radio input "true"
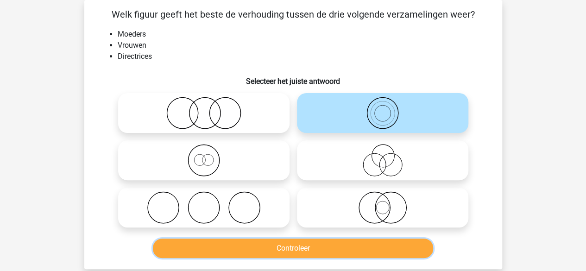
click at [295, 244] on button "Controleer" at bounding box center [293, 248] width 280 height 19
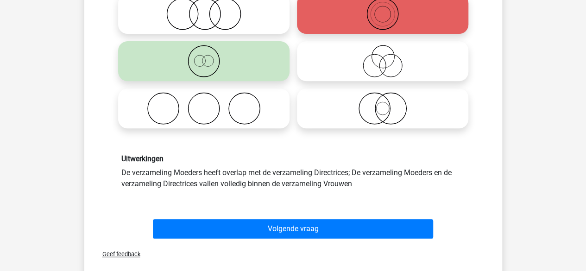
scroll to position [144, 0]
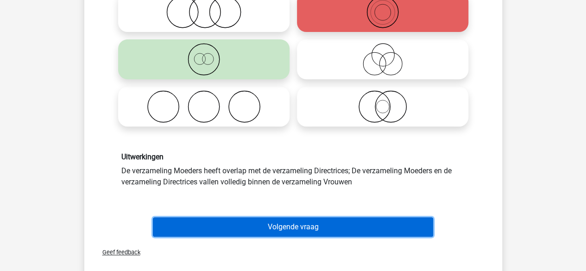
click at [298, 222] on button "Volgende vraag" at bounding box center [293, 226] width 280 height 19
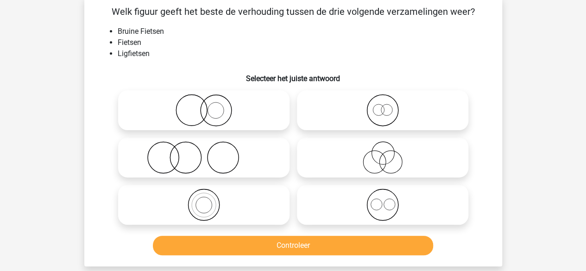
scroll to position [45, 0]
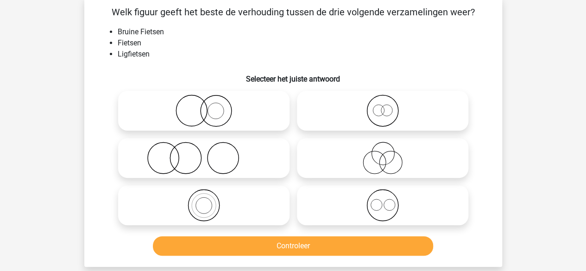
click at [353, 102] on icon at bounding box center [383, 110] width 164 height 32
click at [383, 102] on input "radio" at bounding box center [386, 103] width 6 height 6
radio input "true"
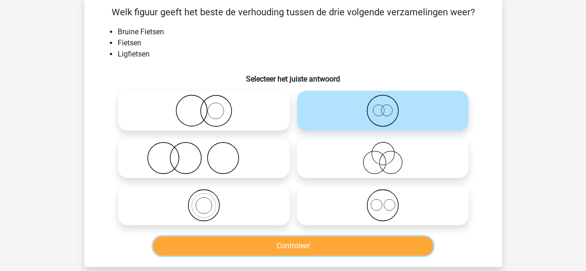
click at [293, 253] on button "Controleer" at bounding box center [293, 245] width 280 height 19
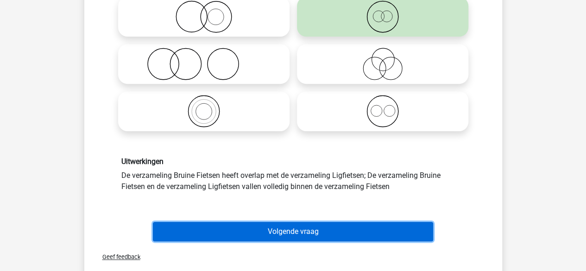
click at [297, 240] on button "Volgende vraag" at bounding box center [293, 231] width 280 height 19
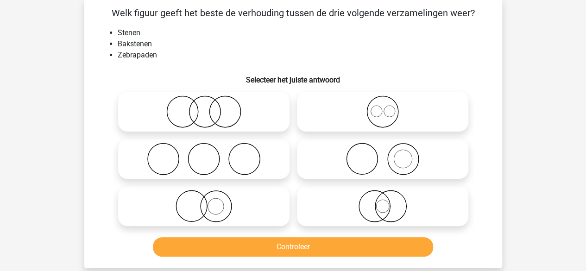
scroll to position [43, 0]
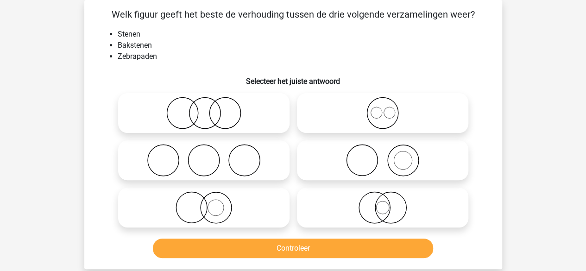
click at [348, 179] on label at bounding box center [382, 160] width 171 height 40
click at [383, 156] on input "radio" at bounding box center [386, 153] width 6 height 6
radio input "true"
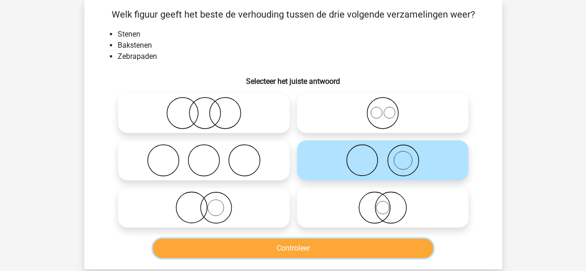
click at [313, 253] on button "Controleer" at bounding box center [293, 248] width 280 height 19
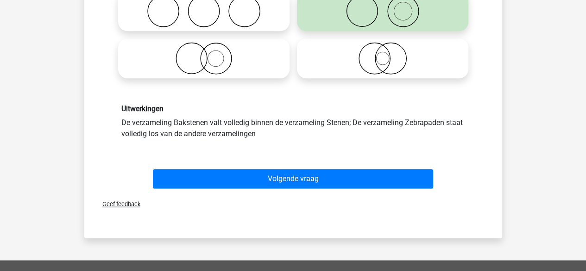
scroll to position [193, 0]
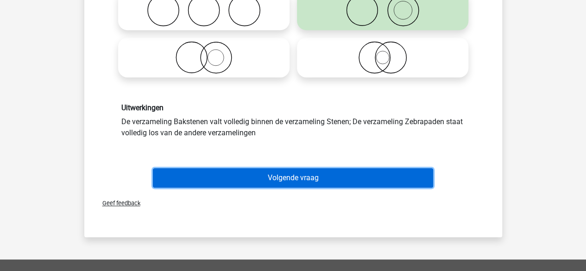
click at [332, 176] on button "Volgende vraag" at bounding box center [293, 177] width 280 height 19
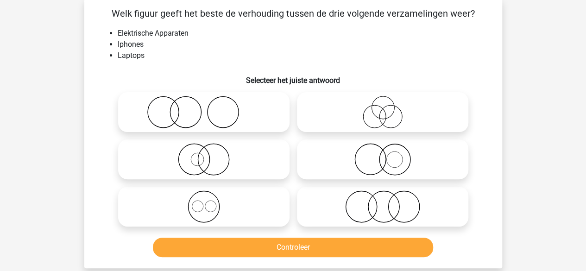
scroll to position [43, 0]
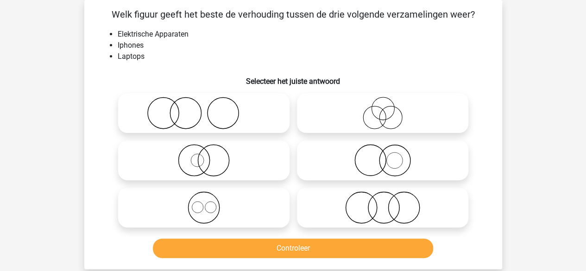
click at [337, 198] on icon at bounding box center [383, 207] width 164 height 32
click at [383, 198] on input "radio" at bounding box center [386, 200] width 6 height 6
radio input "true"
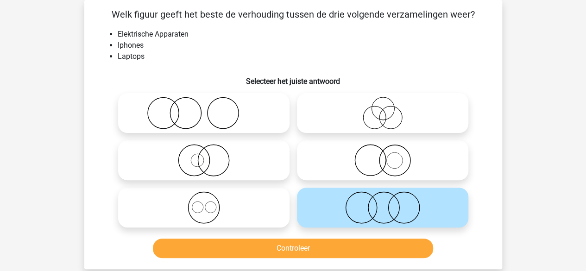
click at [313, 240] on div "Controleer" at bounding box center [293, 246] width 388 height 31
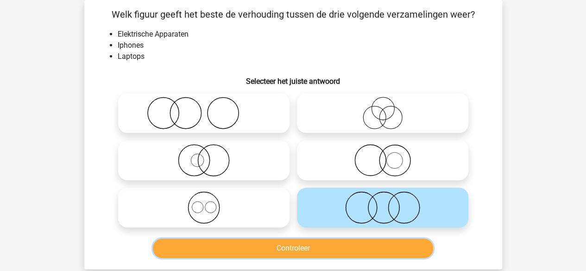
click at [313, 240] on button "Controleer" at bounding box center [293, 248] width 280 height 19
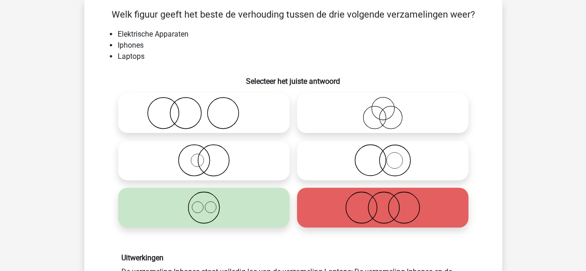
click at [313, 240] on div "Uitwerkingen De verzameling Iphones staat volledig los van de verzameling Lapto…" at bounding box center [293, 270] width 388 height 79
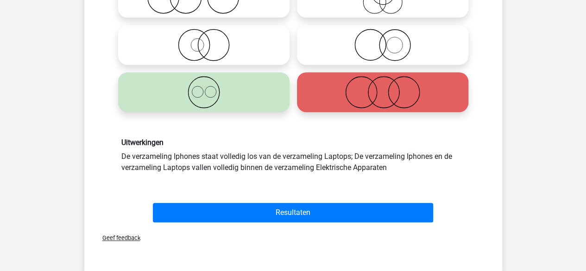
scroll to position [158, 0]
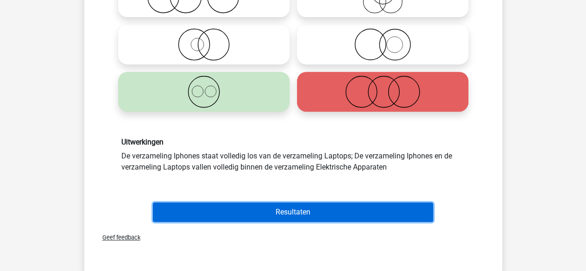
click at [322, 202] on button "Resultaten" at bounding box center [293, 211] width 280 height 19
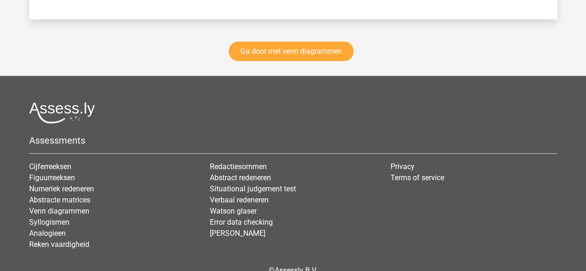
scroll to position [1401, 0]
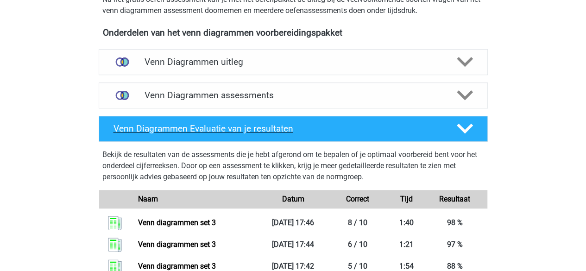
scroll to position [311, 0]
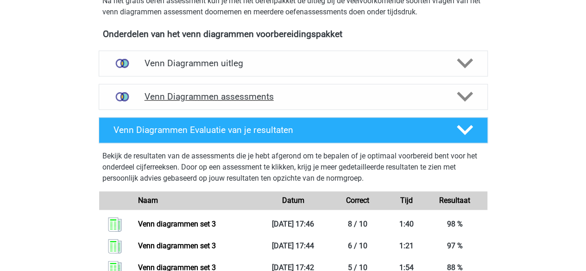
click at [290, 99] on h4 "Venn Diagrammen assessments" at bounding box center [293, 96] width 297 height 11
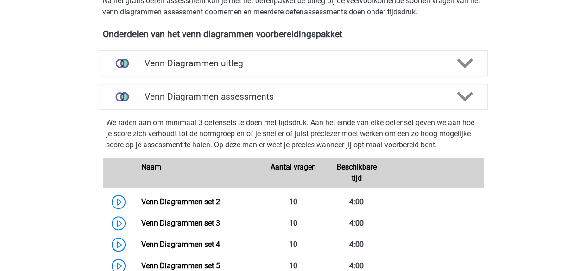
scroll to position [399, 0]
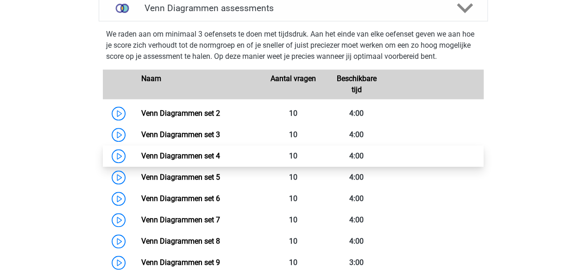
click at [201, 154] on link "Venn Diagrammen set 4" at bounding box center [180, 155] width 79 height 9
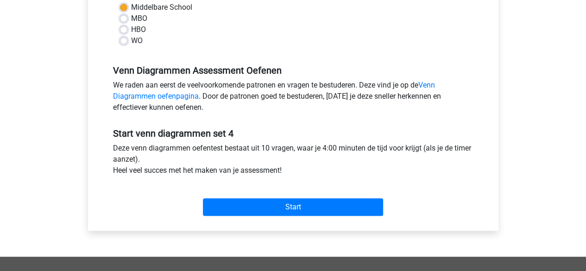
scroll to position [231, 0]
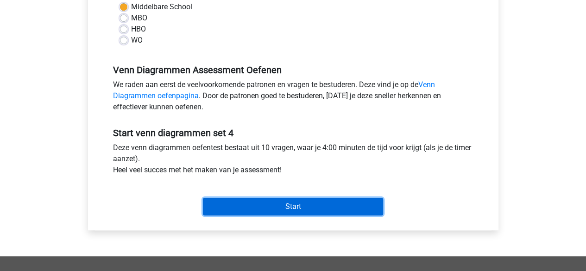
click at [243, 207] on input "Start" at bounding box center [293, 207] width 180 height 18
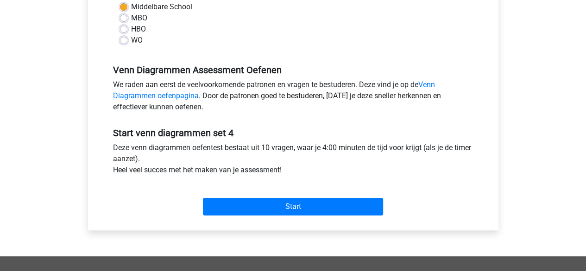
scroll to position [254, 0]
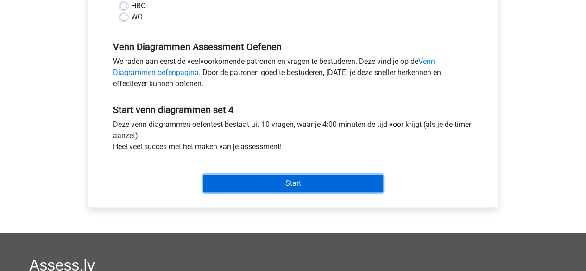
click at [266, 178] on input "Start" at bounding box center [293, 184] width 180 height 18
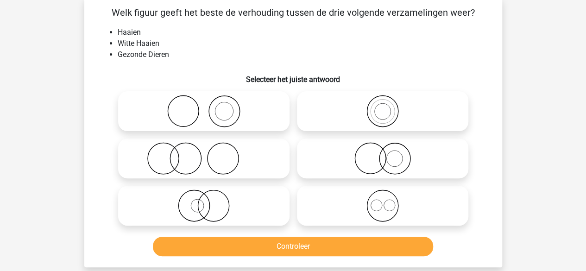
scroll to position [43, 0]
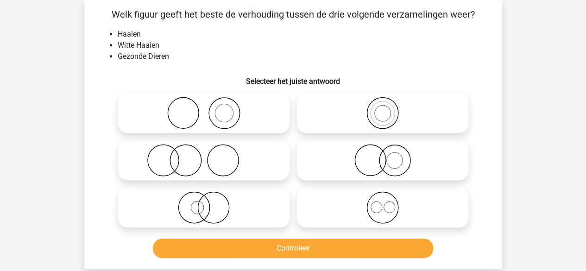
click at [243, 207] on icon at bounding box center [204, 207] width 164 height 32
click at [210, 203] on input "radio" at bounding box center [207, 200] width 6 height 6
radio input "true"
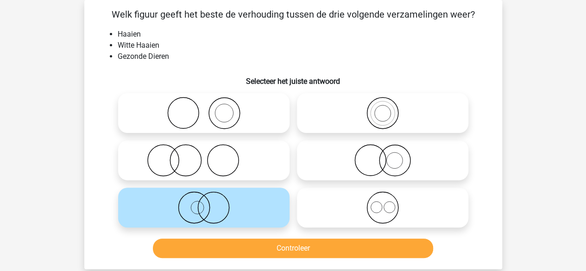
click at [243, 207] on icon at bounding box center [204, 207] width 164 height 32
click at [210, 203] on input "radio" at bounding box center [207, 200] width 6 height 6
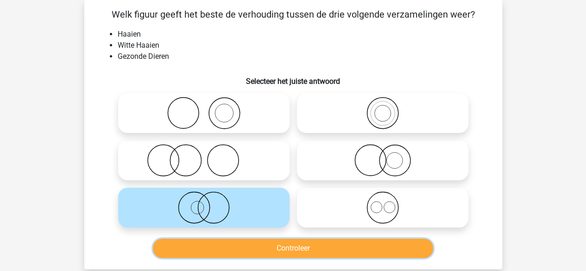
click at [244, 246] on button "Controleer" at bounding box center [293, 248] width 280 height 19
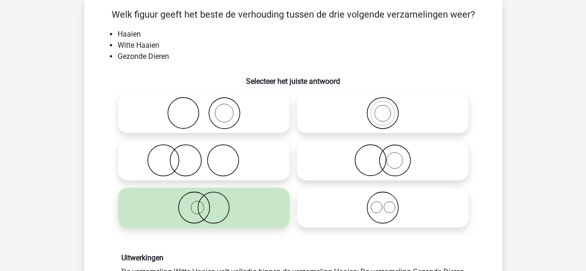
scroll to position [170, 0]
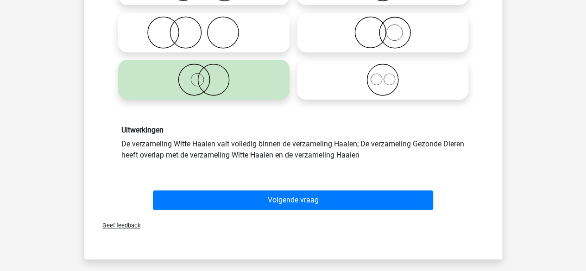
click at [252, 213] on div "Volgende vraag" at bounding box center [293, 201] width 358 height 23
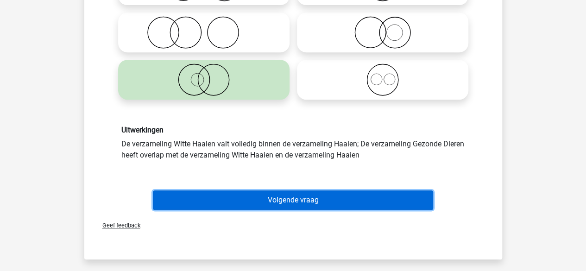
click at [251, 205] on button "Volgende vraag" at bounding box center [293, 199] width 280 height 19
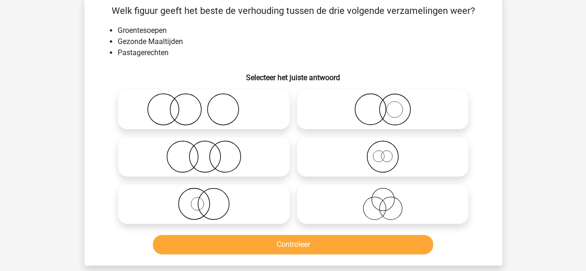
scroll to position [43, 0]
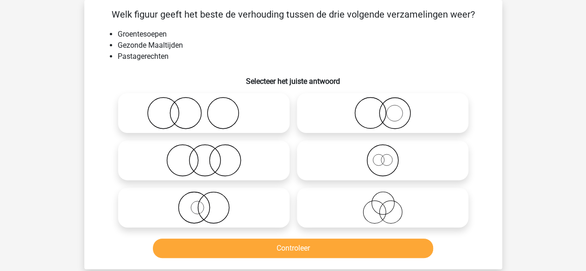
click at [320, 119] on icon at bounding box center [383, 113] width 164 height 32
click at [383, 108] on input "radio" at bounding box center [386, 105] width 6 height 6
radio input "true"
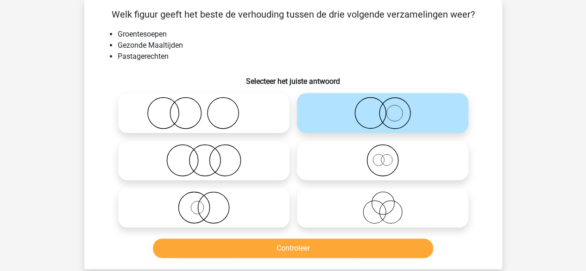
click at [233, 108] on icon at bounding box center [204, 113] width 164 height 32
click at [210, 108] on input "radio" at bounding box center [207, 105] width 6 height 6
radio input "true"
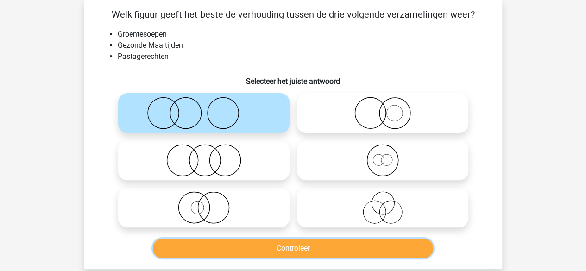
click at [221, 249] on button "Controleer" at bounding box center [293, 248] width 280 height 19
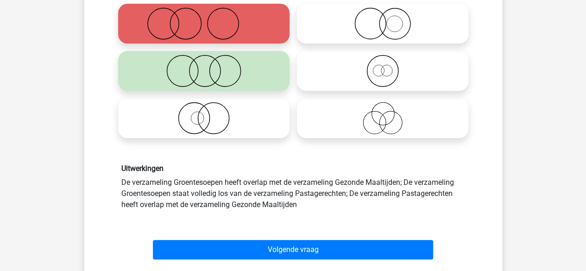
scroll to position [133, 0]
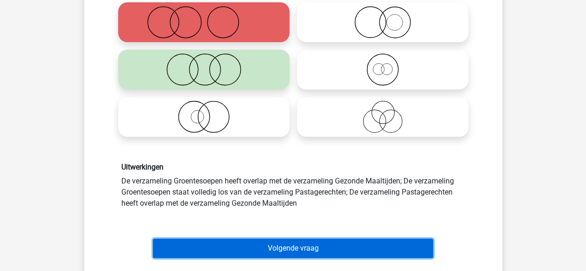
click at [221, 249] on button "Volgende vraag" at bounding box center [293, 248] width 280 height 19
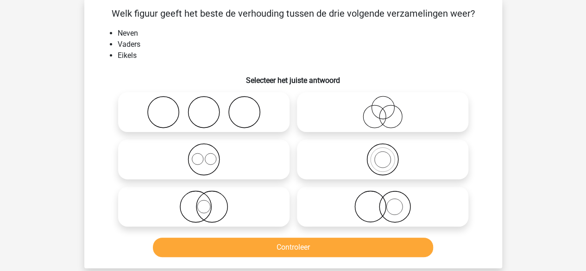
scroll to position [43, 0]
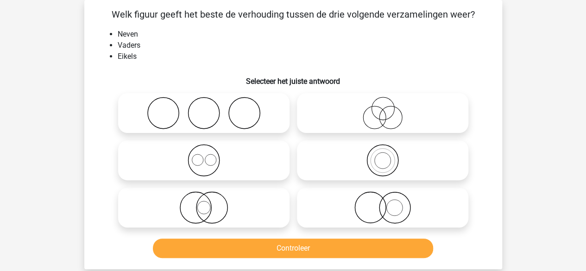
click at [243, 105] on icon at bounding box center [204, 113] width 164 height 32
click at [210, 105] on input "radio" at bounding box center [207, 105] width 6 height 6
radio input "true"
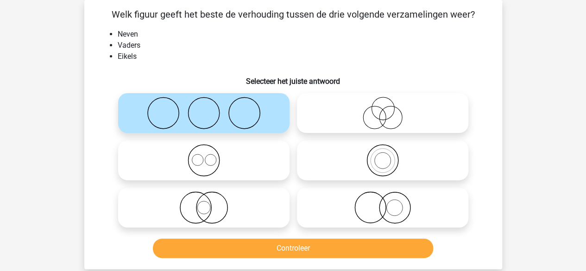
click at [327, 205] on icon at bounding box center [383, 207] width 164 height 32
click at [383, 203] on input "radio" at bounding box center [386, 200] width 6 height 6
radio input "true"
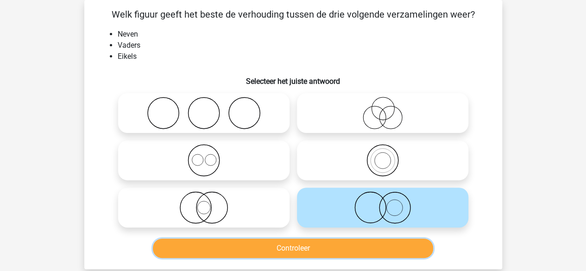
click at [311, 252] on button "Controleer" at bounding box center [293, 248] width 280 height 19
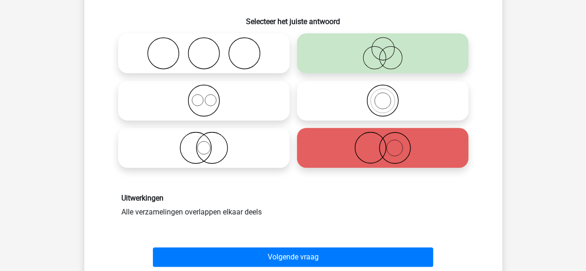
scroll to position [102, 0]
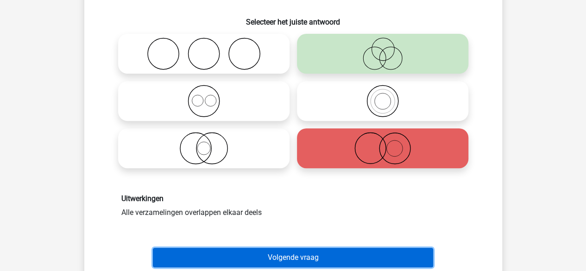
click at [311, 252] on button "Volgende vraag" at bounding box center [293, 257] width 280 height 19
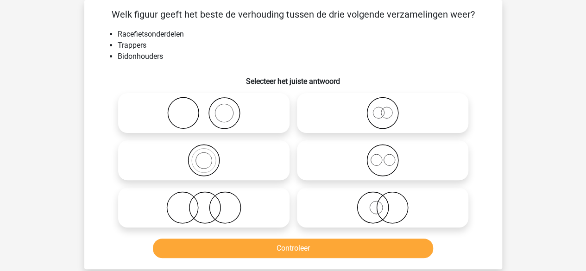
scroll to position [43, 0]
click at [346, 122] on icon at bounding box center [383, 113] width 164 height 32
click at [383, 108] on input "radio" at bounding box center [386, 105] width 6 height 6
radio input "true"
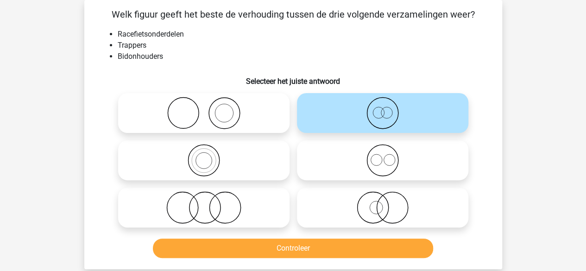
click at [343, 179] on div at bounding box center [382, 160] width 179 height 47
click at [343, 179] on label at bounding box center [382, 160] width 171 height 40
click at [383, 156] on input "radio" at bounding box center [386, 153] width 6 height 6
radio input "true"
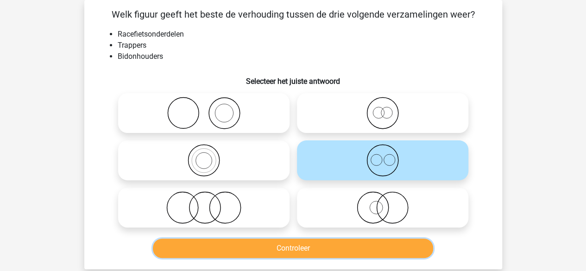
click at [310, 252] on button "Controleer" at bounding box center [293, 248] width 280 height 19
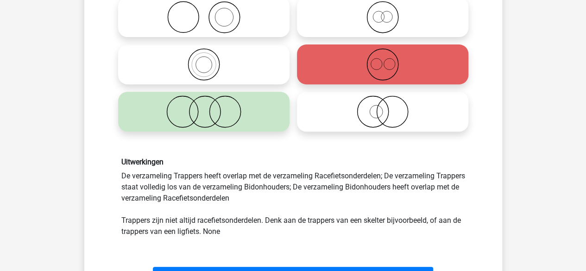
scroll to position [0, 0]
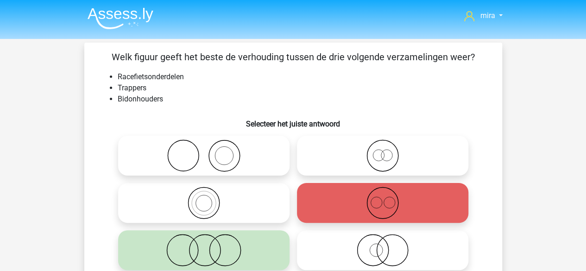
click at [330, 238] on icon at bounding box center [383, 250] width 164 height 32
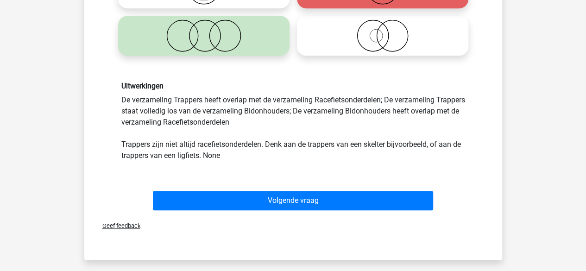
scroll to position [215, 0]
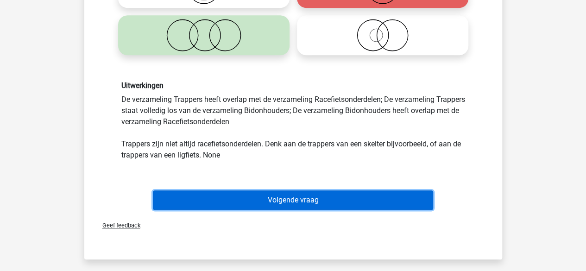
click at [355, 206] on button "Volgende vraag" at bounding box center [293, 199] width 280 height 19
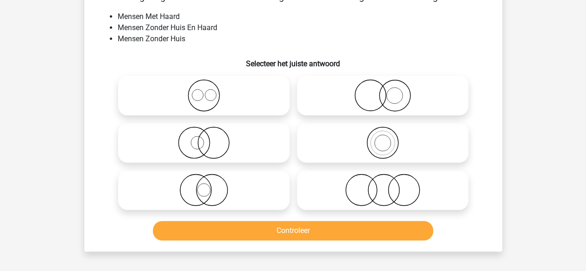
scroll to position [43, 0]
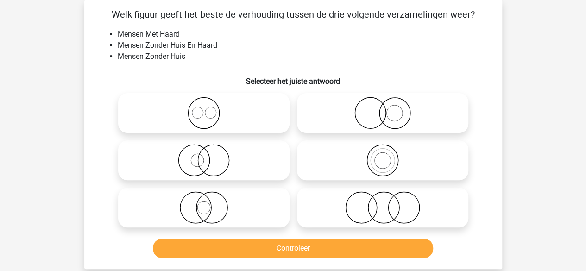
drag, startPoint x: 355, startPoint y: 206, endPoint x: 353, endPoint y: 220, distance: 13.5
click at [353, 220] on icon at bounding box center [383, 207] width 164 height 32
click at [383, 203] on input "radio" at bounding box center [386, 200] width 6 height 6
radio input "true"
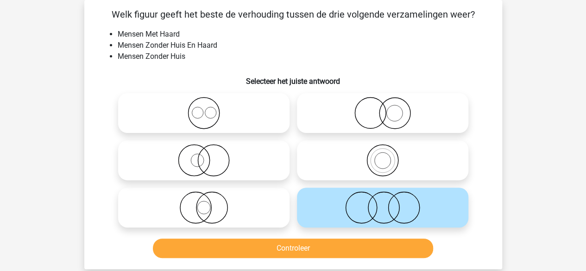
click at [224, 120] on icon at bounding box center [204, 113] width 164 height 32
click at [210, 108] on input "radio" at bounding box center [207, 105] width 6 height 6
radio input "true"
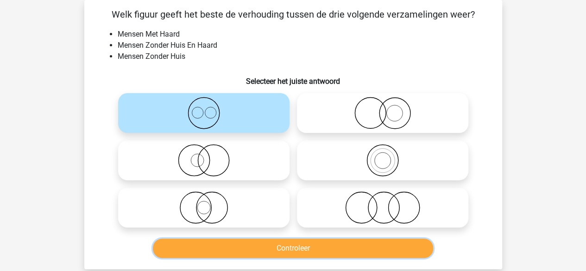
click at [234, 247] on button "Controleer" at bounding box center [293, 248] width 280 height 19
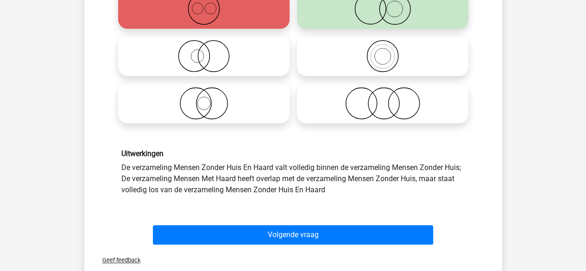
scroll to position [147, 0]
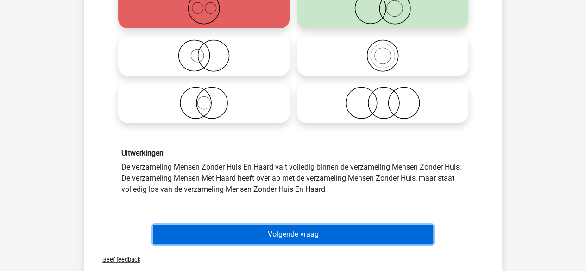
click at [252, 233] on button "Volgende vraag" at bounding box center [293, 234] width 280 height 19
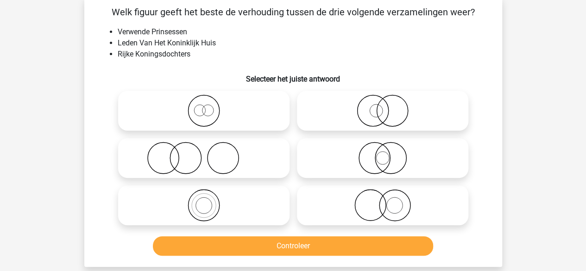
scroll to position [43, 0]
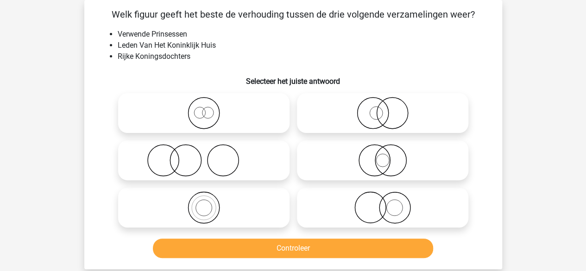
click at [244, 211] on icon at bounding box center [204, 207] width 164 height 32
click at [210, 203] on input "radio" at bounding box center [207, 200] width 6 height 6
radio input "true"
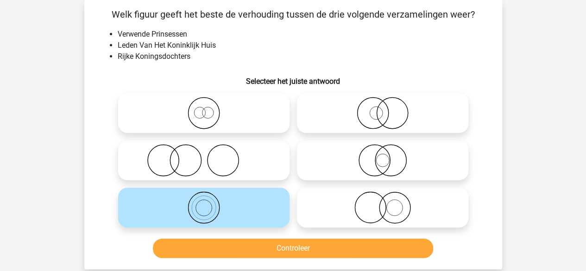
click at [252, 126] on icon at bounding box center [204, 113] width 164 height 32
click at [210, 108] on input "radio" at bounding box center [207, 105] width 6 height 6
radio input "true"
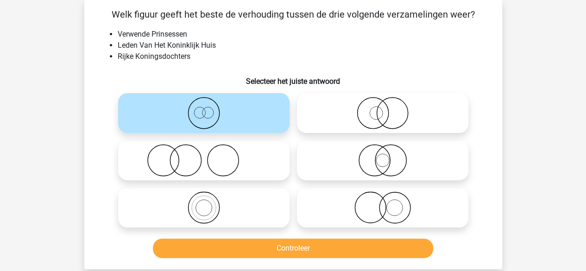
drag, startPoint x: 267, startPoint y: 227, endPoint x: 266, endPoint y: 248, distance: 20.4
click at [266, 248] on div "Welk figuur geeft het beste de verhouding tussen de drie volgende verzamelingen…" at bounding box center [293, 134] width 410 height 254
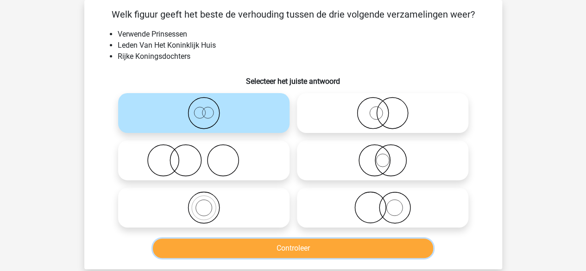
click at [266, 248] on button "Controleer" at bounding box center [293, 248] width 280 height 19
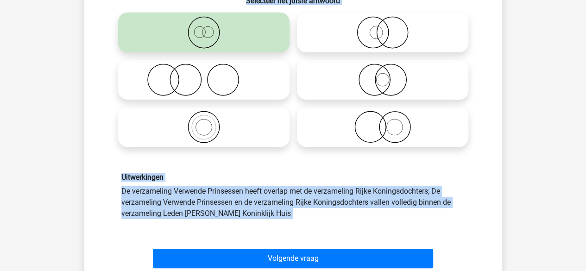
scroll to position [124, 0]
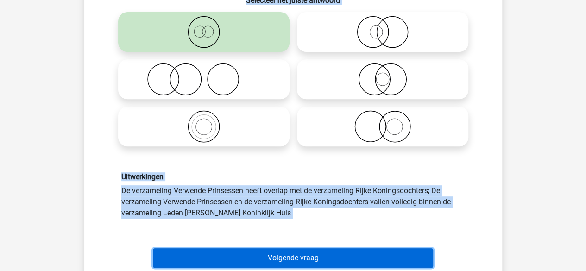
click at [266, 249] on button "Volgende vraag" at bounding box center [293, 257] width 280 height 19
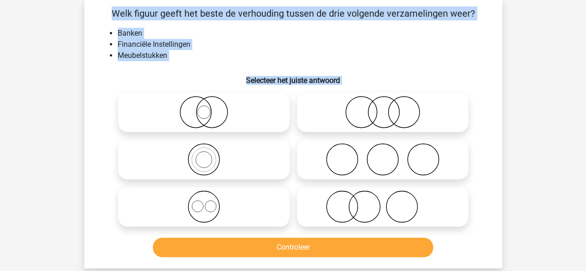
scroll to position [43, 0]
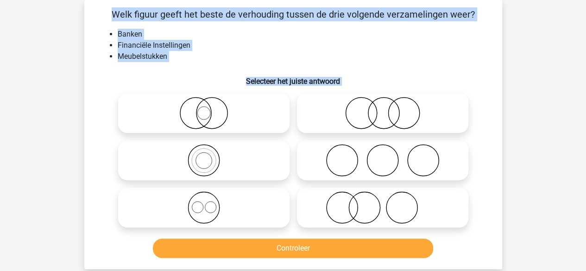
click at [325, 191] on label at bounding box center [382, 208] width 171 height 40
click at [383, 197] on input "radio" at bounding box center [386, 200] width 6 height 6
radio input "true"
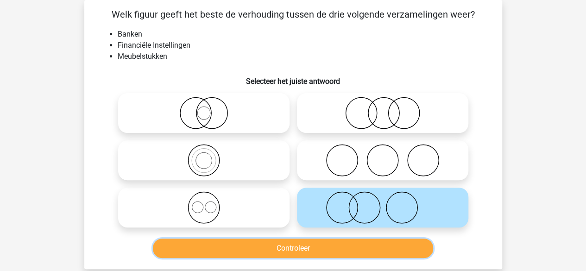
click at [303, 248] on button "Controleer" at bounding box center [293, 248] width 280 height 19
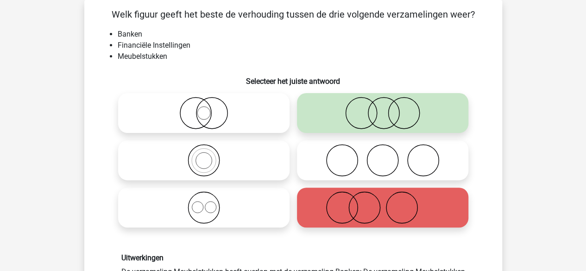
scroll to position [47, 0]
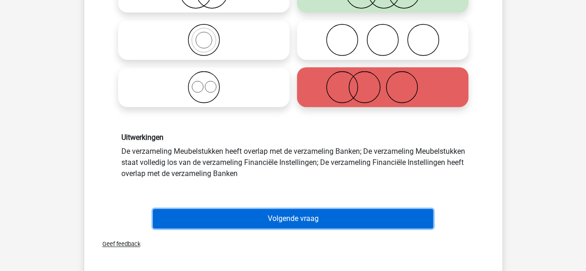
click at [316, 223] on button "Volgende vraag" at bounding box center [293, 218] width 280 height 19
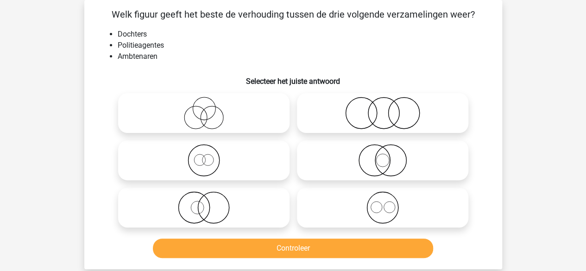
scroll to position [43, 0]
click at [316, 223] on icon at bounding box center [383, 207] width 164 height 32
click at [383, 203] on input "radio" at bounding box center [386, 200] width 6 height 6
radio input "true"
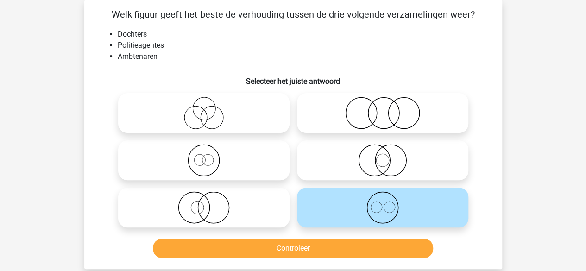
click at [362, 123] on icon at bounding box center [383, 113] width 164 height 32
click at [383, 108] on input "radio" at bounding box center [386, 105] width 6 height 6
radio input "true"
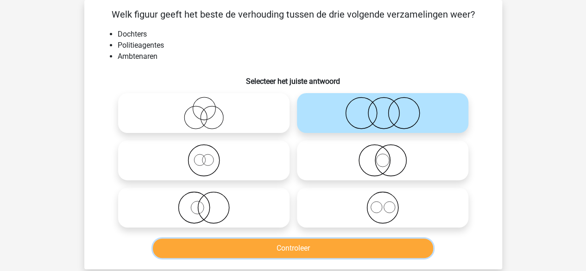
click at [306, 252] on button "Controleer" at bounding box center [293, 248] width 280 height 19
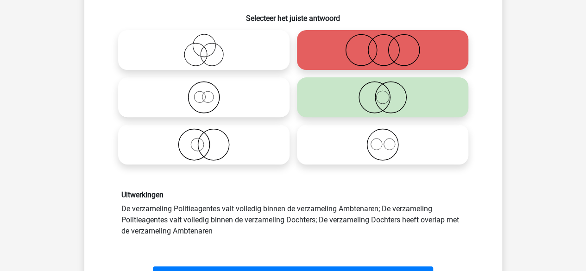
scroll to position [106, 0]
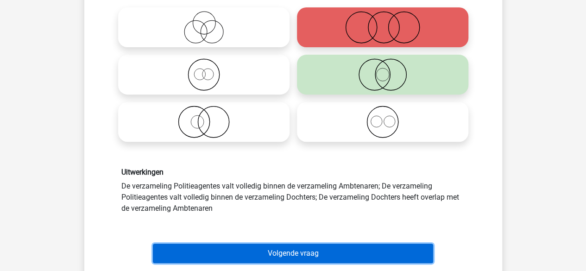
click at [306, 252] on button "Volgende vraag" at bounding box center [293, 253] width 280 height 19
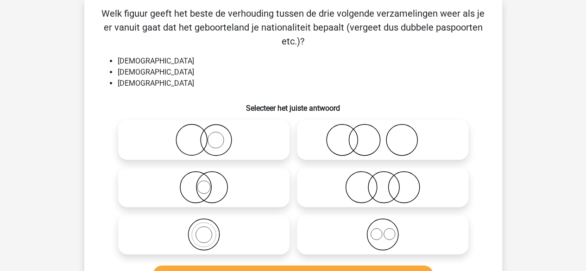
scroll to position [43, 0]
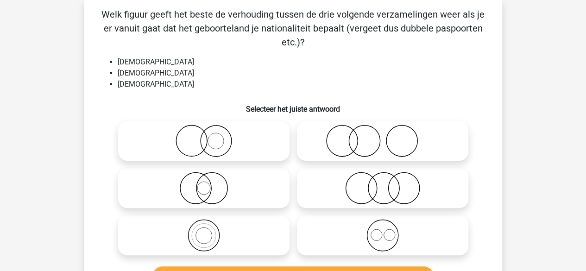
click at [353, 192] on icon at bounding box center [383, 188] width 164 height 32
click at [383, 183] on input "radio" at bounding box center [386, 180] width 6 height 6
radio input "true"
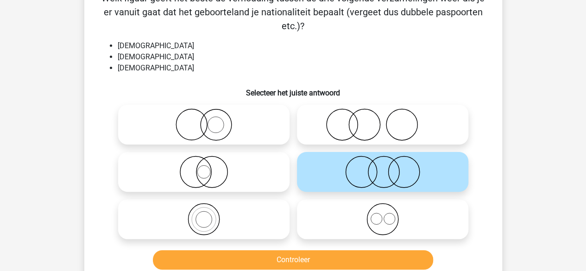
scroll to position [59, 0]
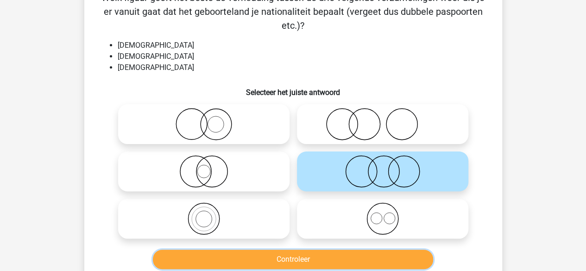
click at [308, 257] on button "Controleer" at bounding box center [293, 259] width 280 height 19
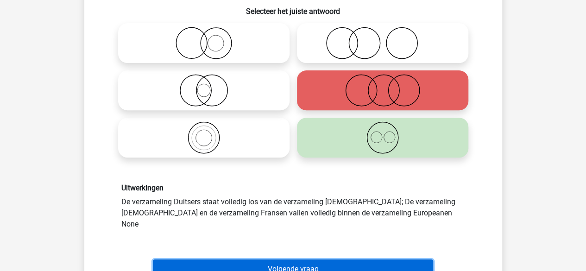
click at [308, 259] on button "Volgende vraag" at bounding box center [293, 268] width 280 height 19
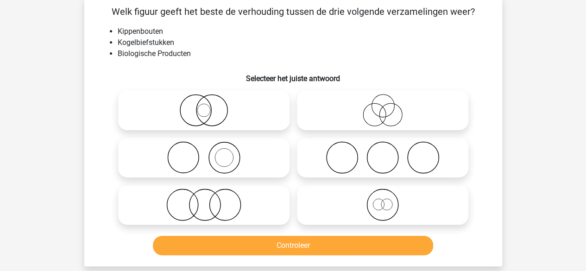
scroll to position [43, 0]
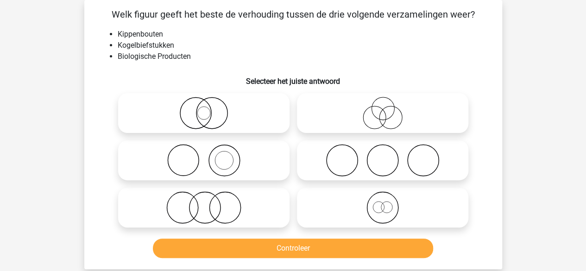
click at [277, 192] on icon at bounding box center [204, 207] width 164 height 32
click at [210, 197] on input "radio" at bounding box center [207, 200] width 6 height 6
radio input "true"
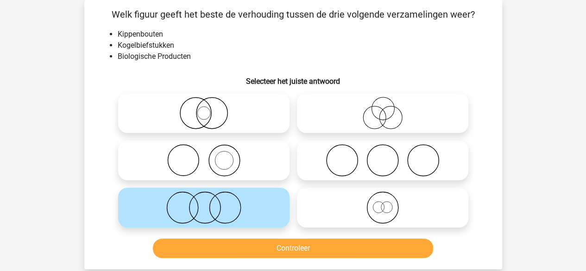
drag, startPoint x: 258, startPoint y: 262, endPoint x: 262, endPoint y: 254, distance: 8.7
click at [262, 254] on div "Welk figuur geeft het beste de verhouding tussen de drie volgende verzamelingen…" at bounding box center [293, 134] width 418 height 269
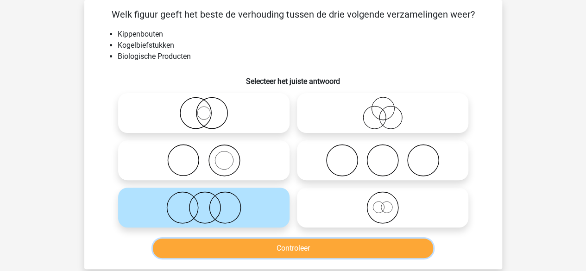
click at [262, 254] on button "Controleer" at bounding box center [293, 248] width 280 height 19
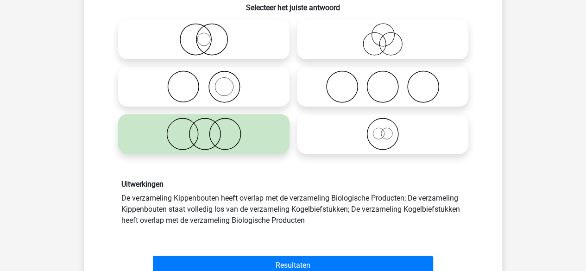
scroll to position [117, 0]
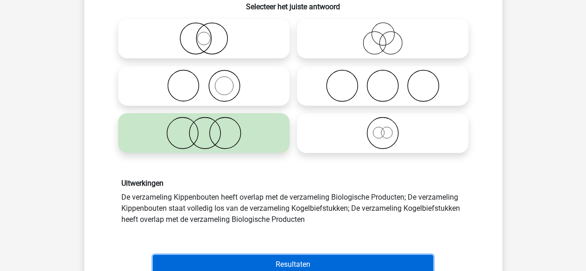
click at [262, 255] on button "Resultaten" at bounding box center [293, 264] width 280 height 19
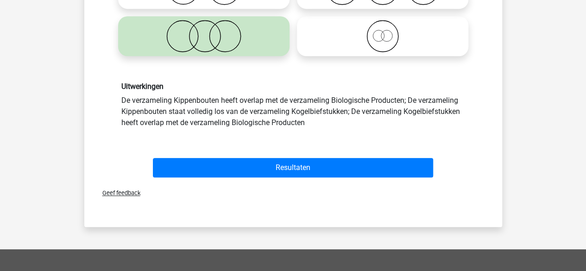
scroll to position [243, 0]
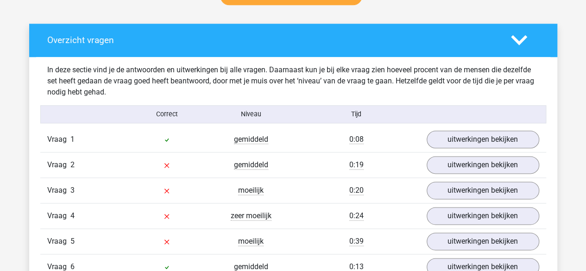
scroll to position [480, 0]
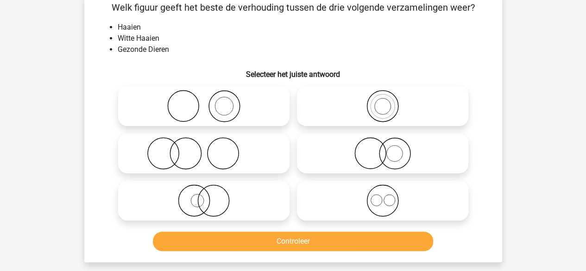
scroll to position [50, 0]
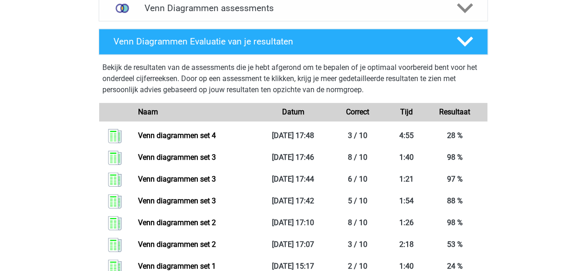
scroll to position [330, 0]
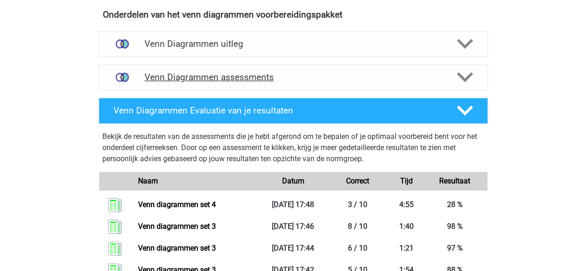
click at [148, 67] on div "Venn Diagrammen assessments" at bounding box center [293, 77] width 389 height 26
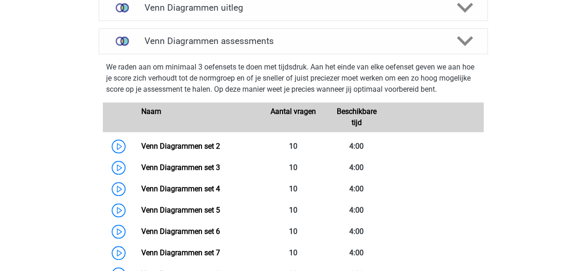
scroll to position [367, 0]
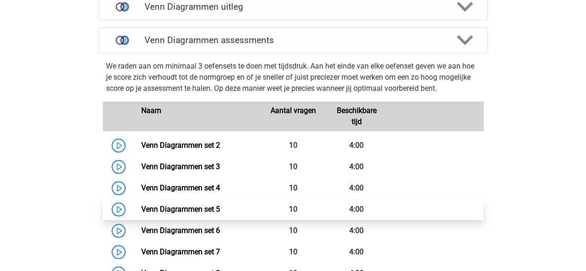
click at [163, 206] on link "Venn Diagrammen set 5" at bounding box center [180, 209] width 79 height 9
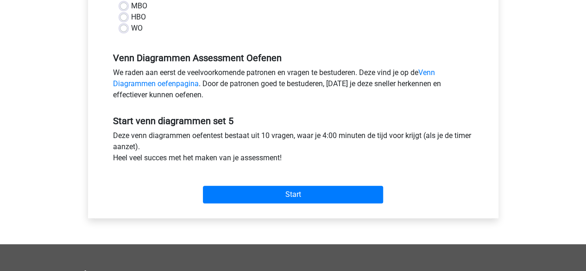
scroll to position [245, 0]
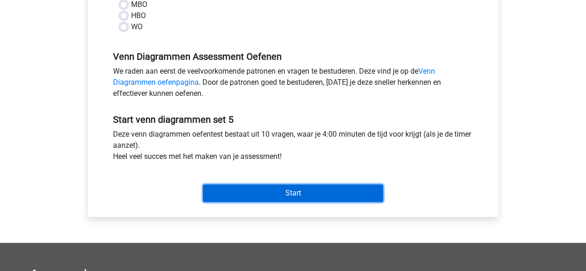
click at [234, 195] on input "Start" at bounding box center [293, 193] width 180 height 18
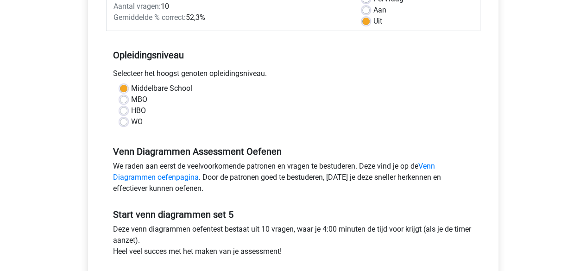
scroll to position [145, 0]
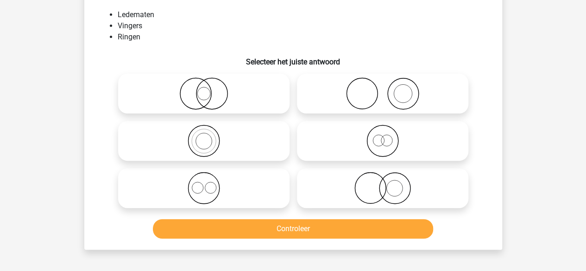
scroll to position [71, 0]
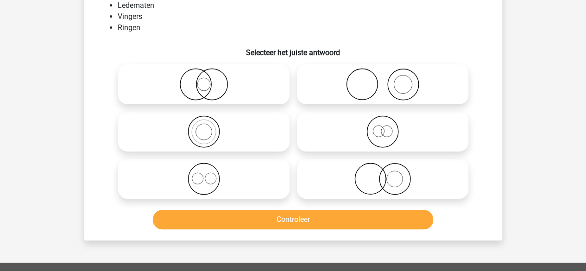
click at [338, 189] on icon at bounding box center [383, 179] width 164 height 32
click at [383, 174] on input "radio" at bounding box center [386, 171] width 6 height 6
radio input "true"
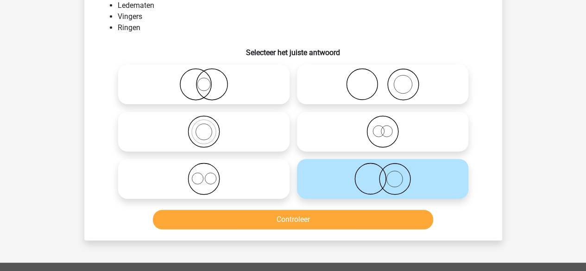
click at [266, 230] on div "Controleer" at bounding box center [293, 221] width 358 height 23
click at [270, 223] on button "Controleer" at bounding box center [293, 219] width 280 height 19
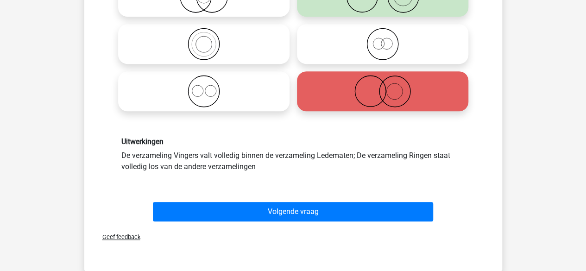
scroll to position [170, 0]
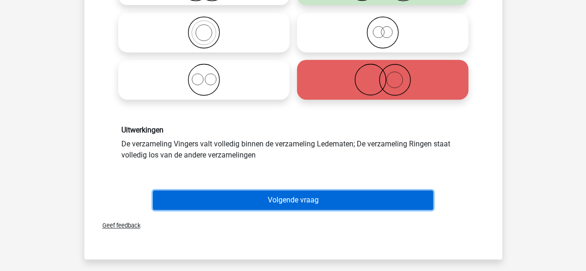
click at [285, 203] on button "Volgende vraag" at bounding box center [293, 199] width 280 height 19
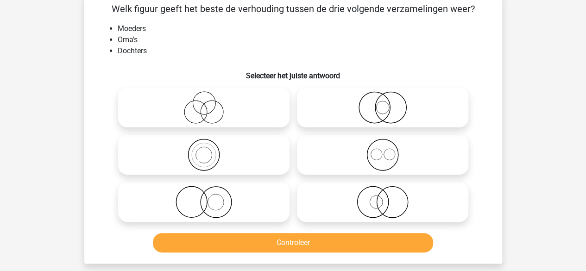
scroll to position [43, 0]
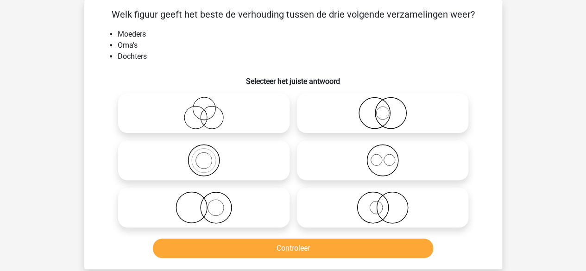
click at [229, 157] on icon at bounding box center [204, 160] width 164 height 32
click at [210, 156] on input "radio" at bounding box center [207, 153] width 6 height 6
radio input "true"
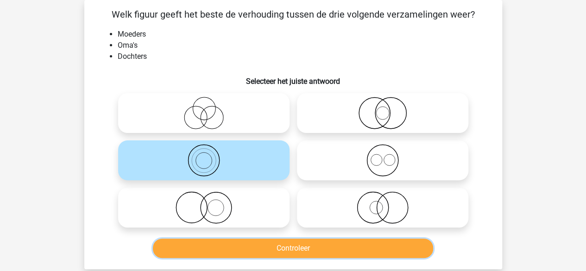
click at [256, 249] on button "Controleer" at bounding box center [293, 248] width 280 height 19
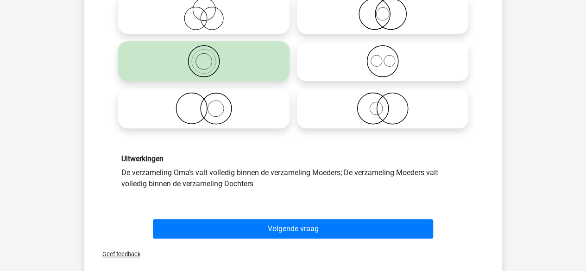
scroll to position [142, 0]
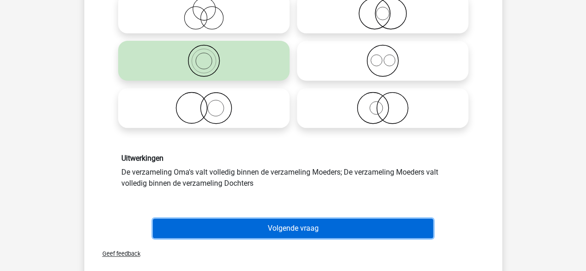
click at [269, 224] on button "Volgende vraag" at bounding box center [293, 228] width 280 height 19
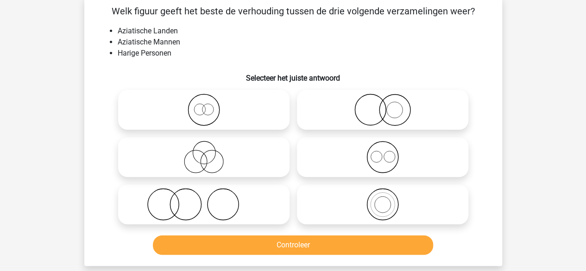
scroll to position [43, 0]
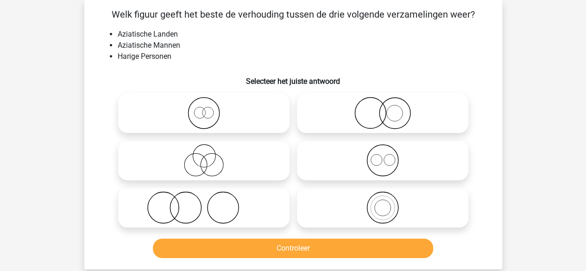
click at [276, 147] on icon at bounding box center [204, 160] width 164 height 32
click at [210, 150] on input "radio" at bounding box center [207, 153] width 6 height 6
radio input "true"
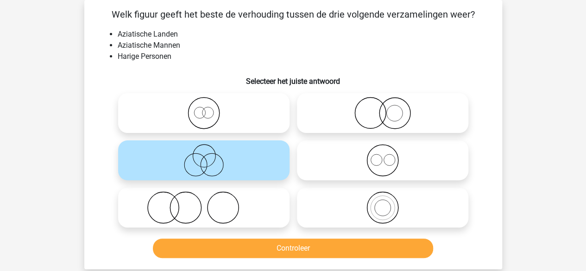
click at [356, 127] on icon at bounding box center [383, 113] width 164 height 32
click at [383, 108] on input "radio" at bounding box center [386, 105] width 6 height 6
radio input "true"
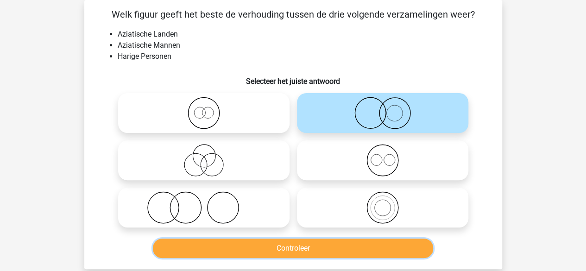
click at [339, 252] on button "Controleer" at bounding box center [293, 248] width 280 height 19
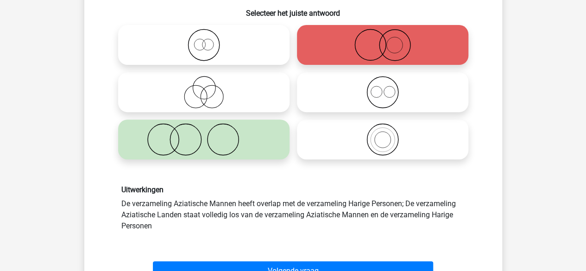
scroll to position [111, 0]
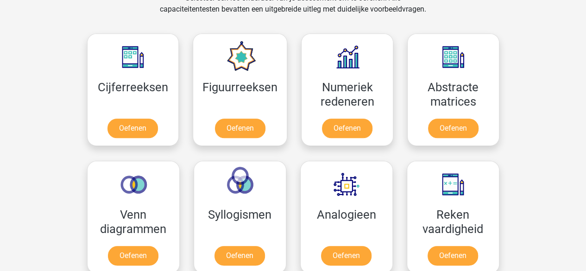
scroll to position [396, 0]
